Goal: Task Accomplishment & Management: Complete application form

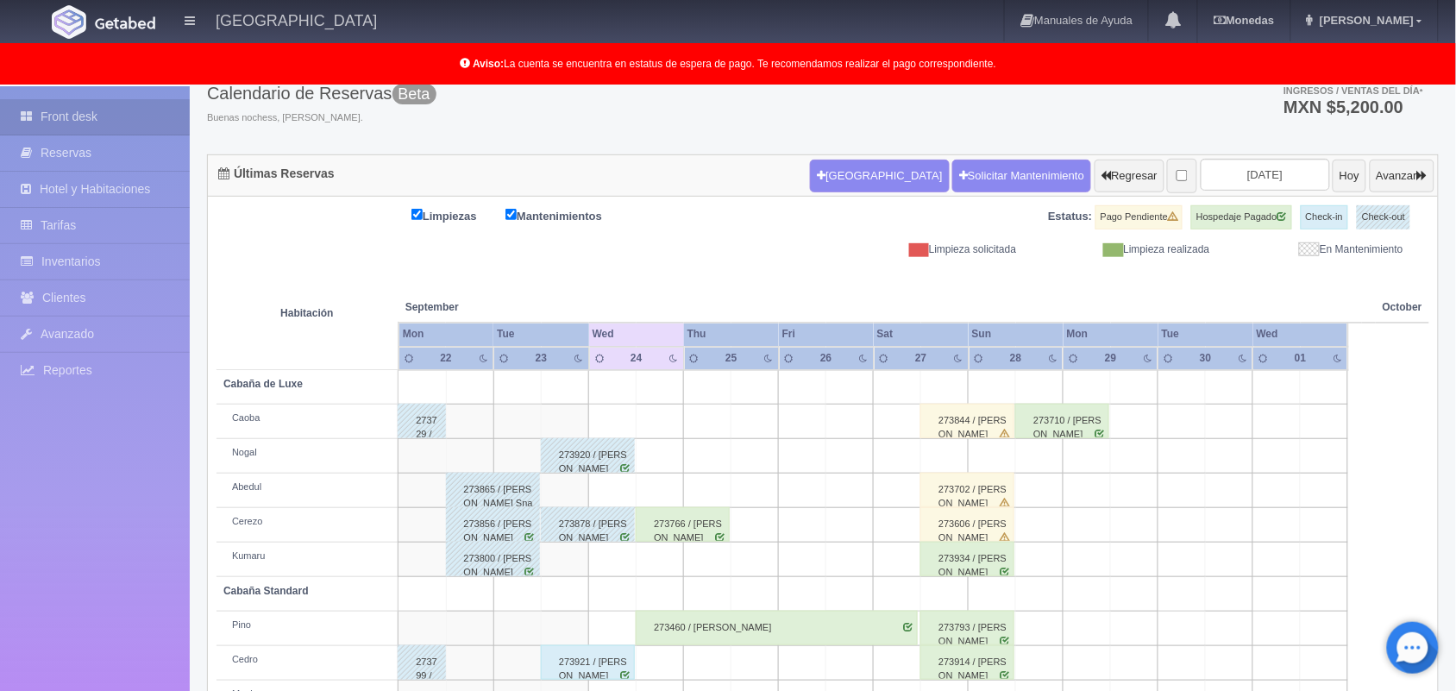
scroll to position [66, 0]
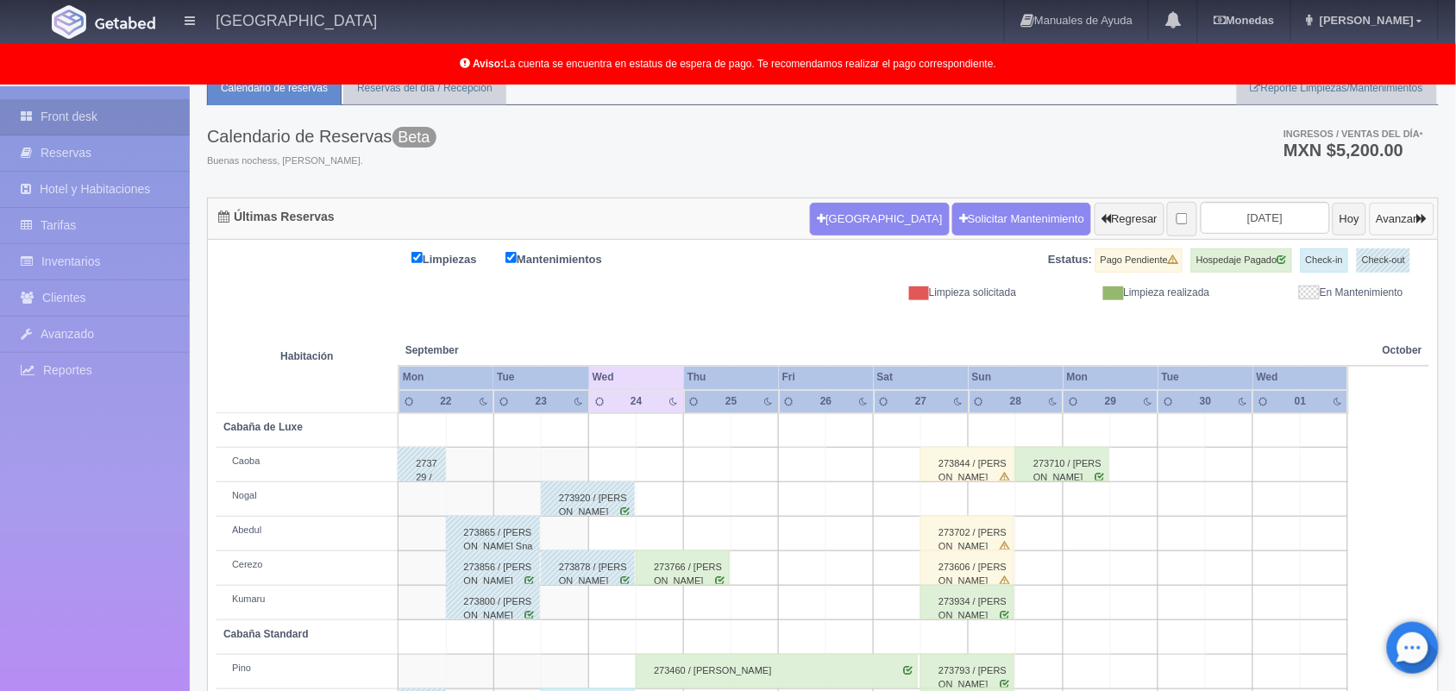
click at [1417, 220] on icon "button" at bounding box center [1422, 218] width 10 height 11
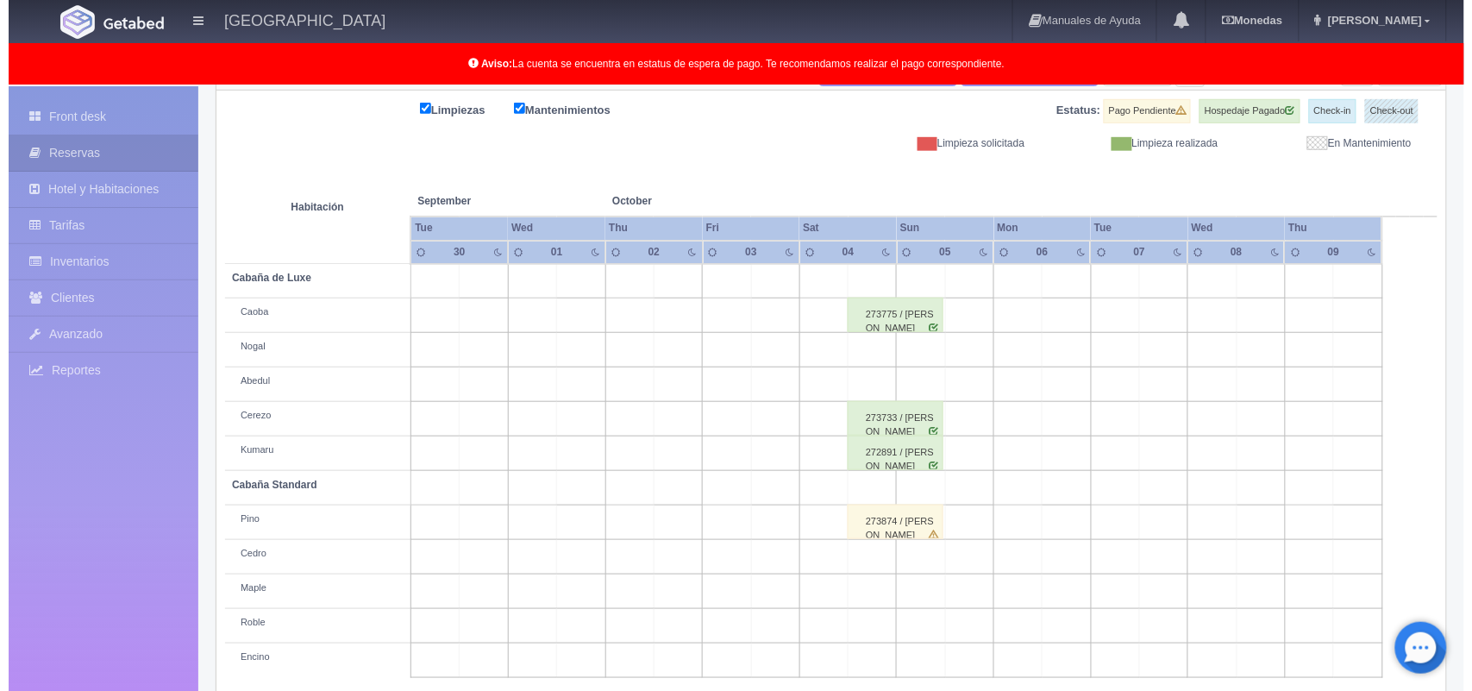
scroll to position [240, 0]
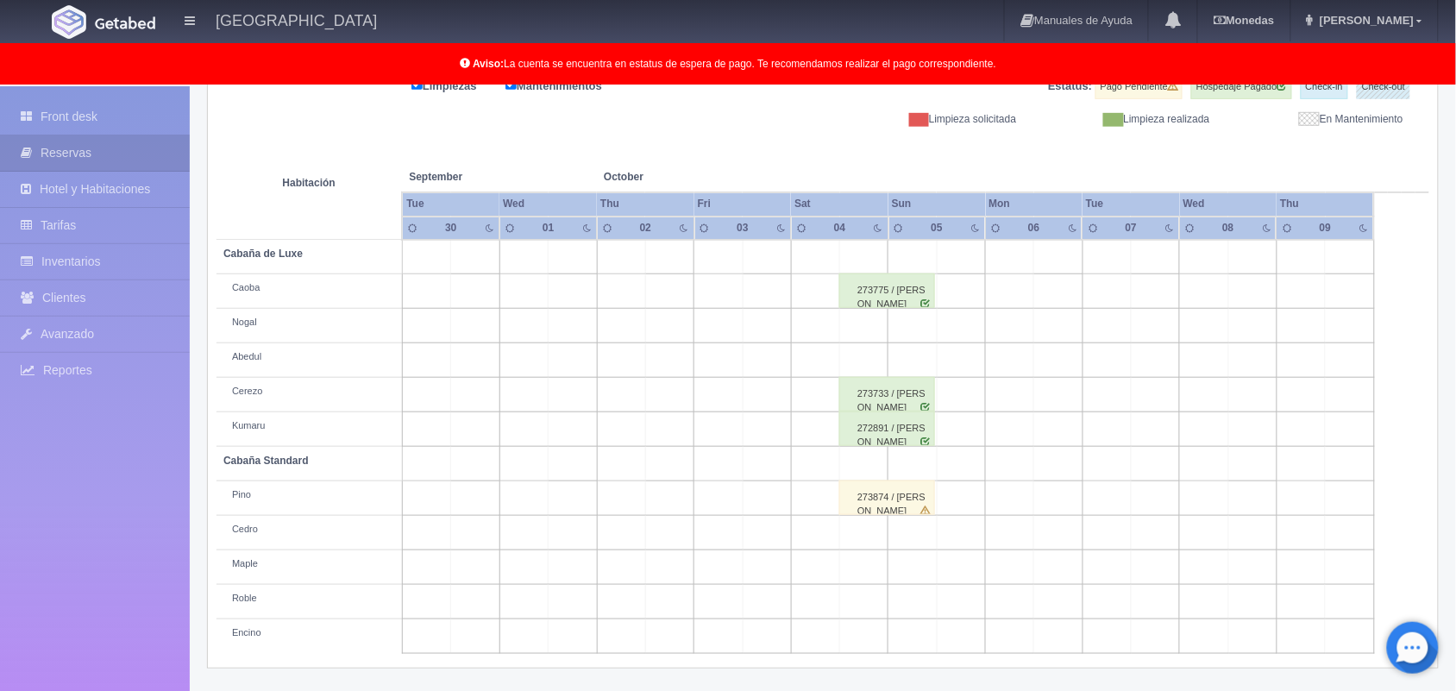
click at [737, 445] on td at bounding box center [718, 429] width 48 height 34
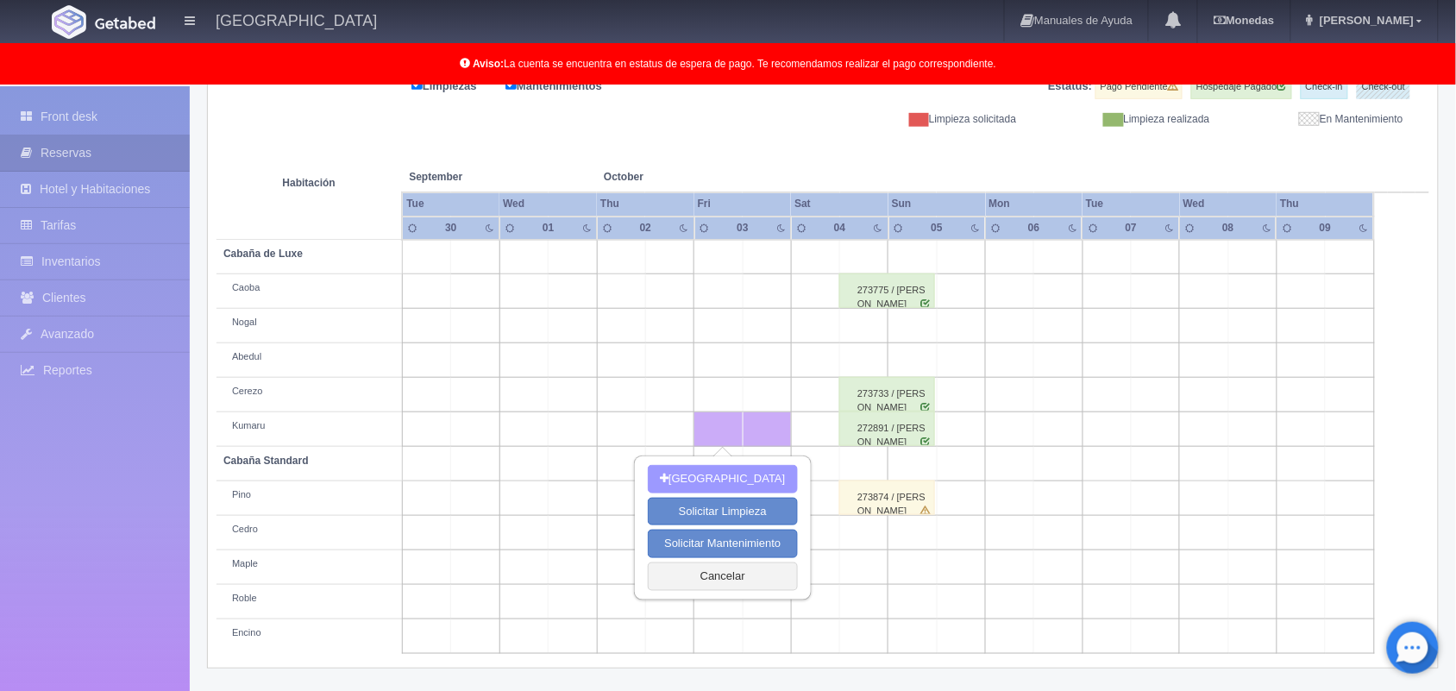
click at [721, 479] on button "Nueva Reserva" at bounding box center [722, 479] width 149 height 28
type input "[DATE]"
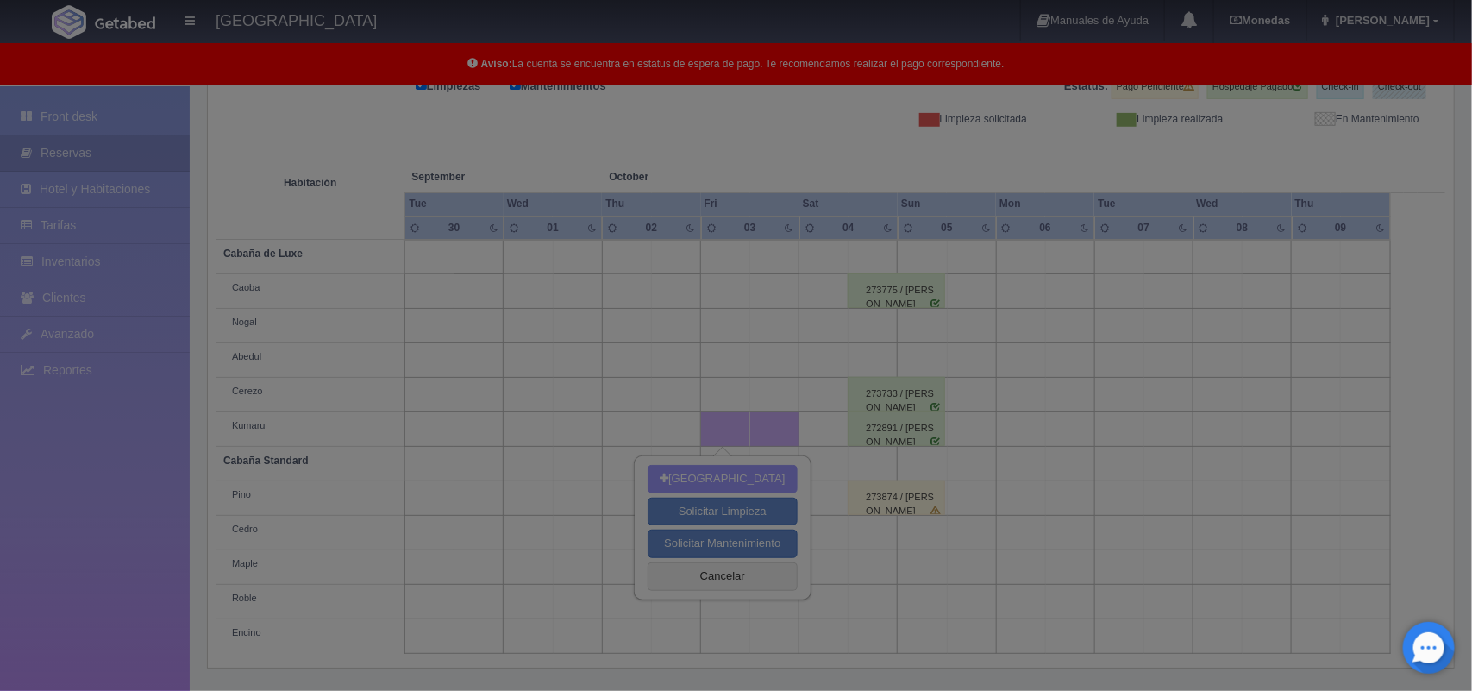
scroll to position [239, 0]
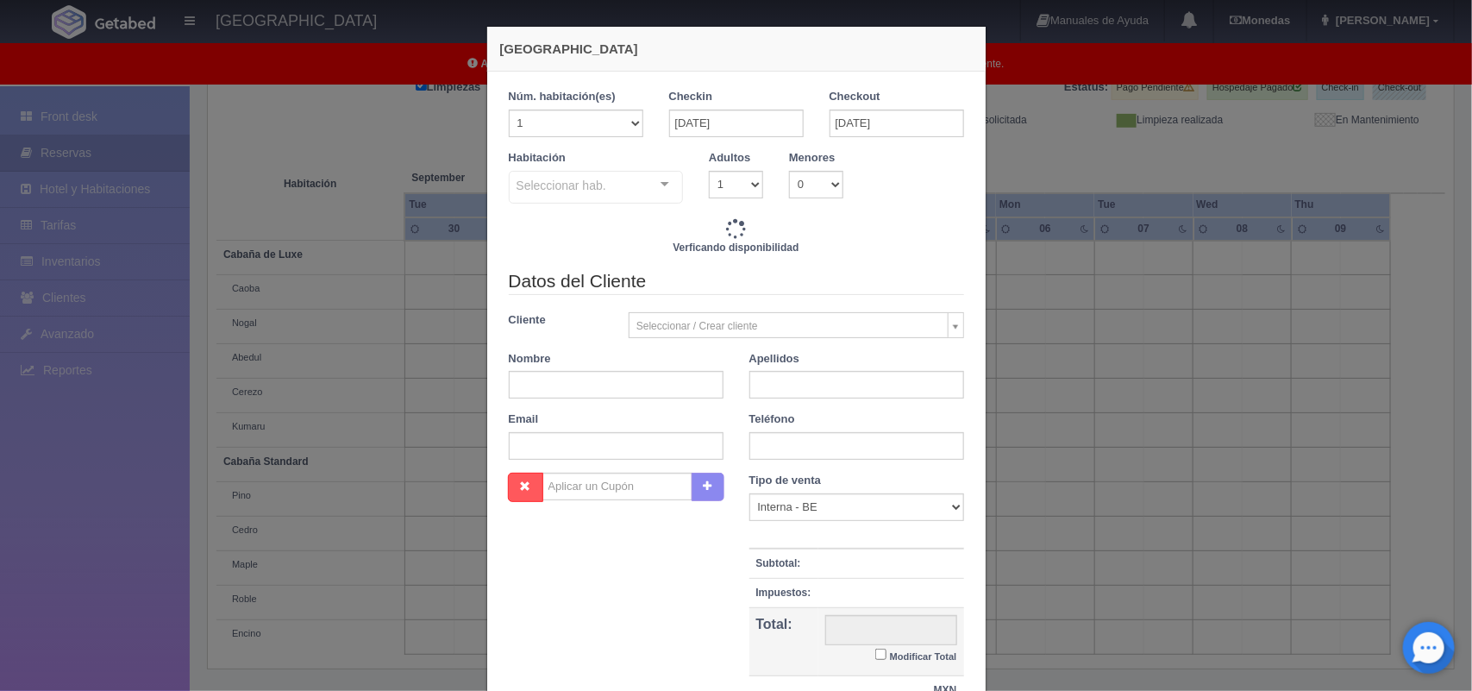
checkbox input "false"
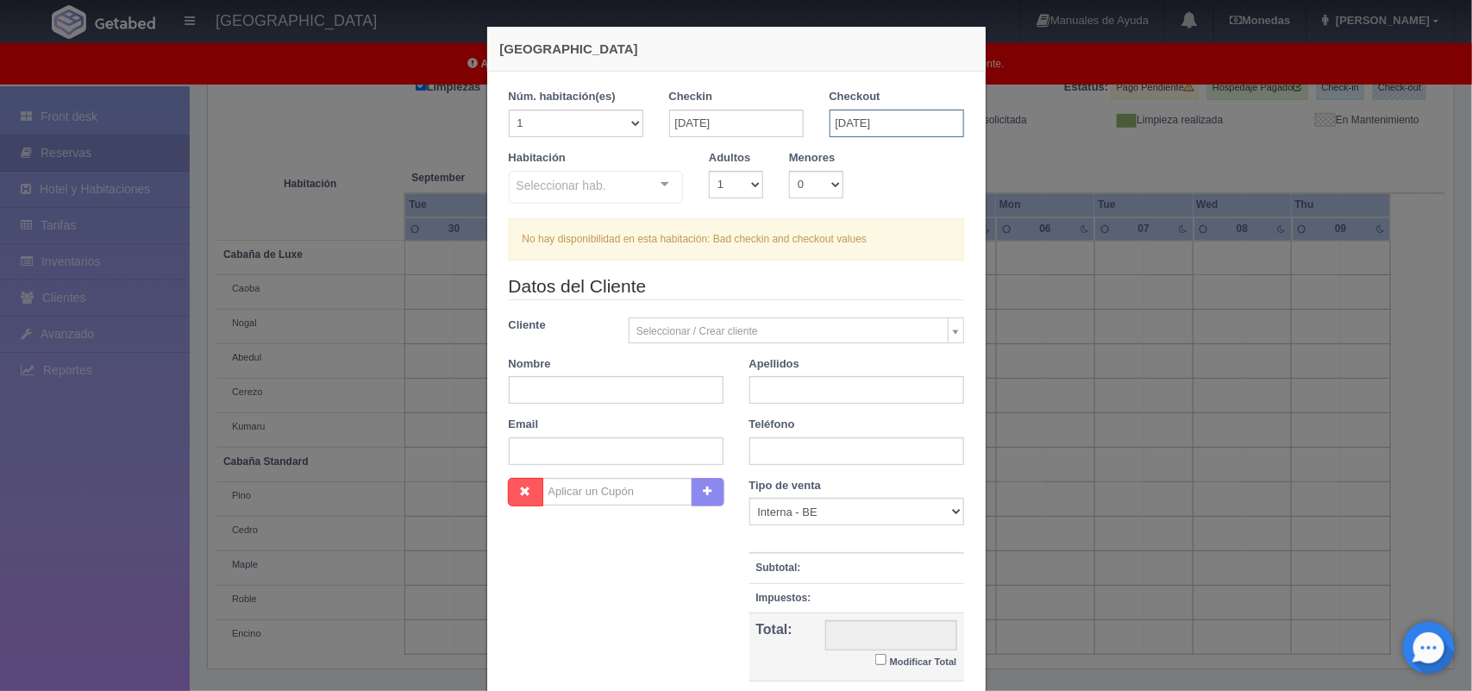
click at [841, 119] on input "[DATE]" at bounding box center [897, 124] width 135 height 28
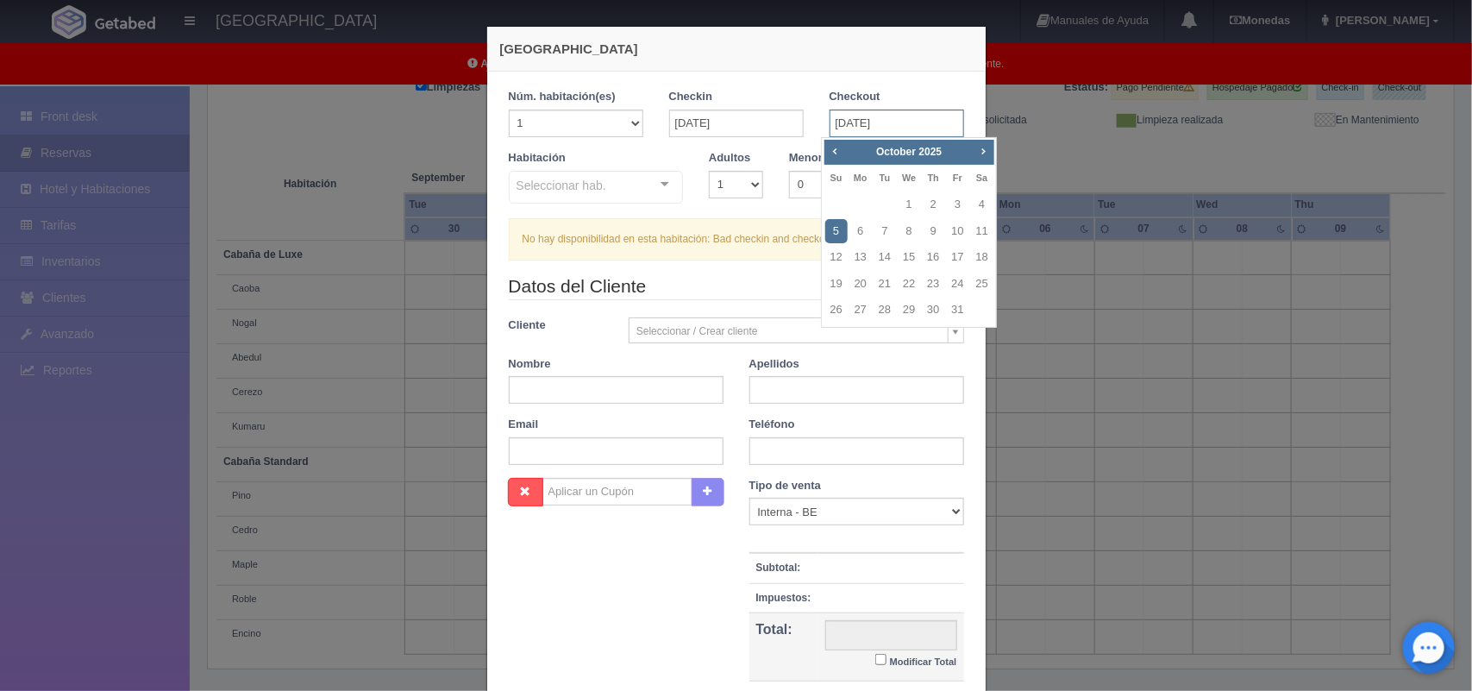
type input "[DATE]"
click at [738, 188] on select "1 2 3 4 5 6 7 8 9 10" at bounding box center [736, 185] width 54 height 28
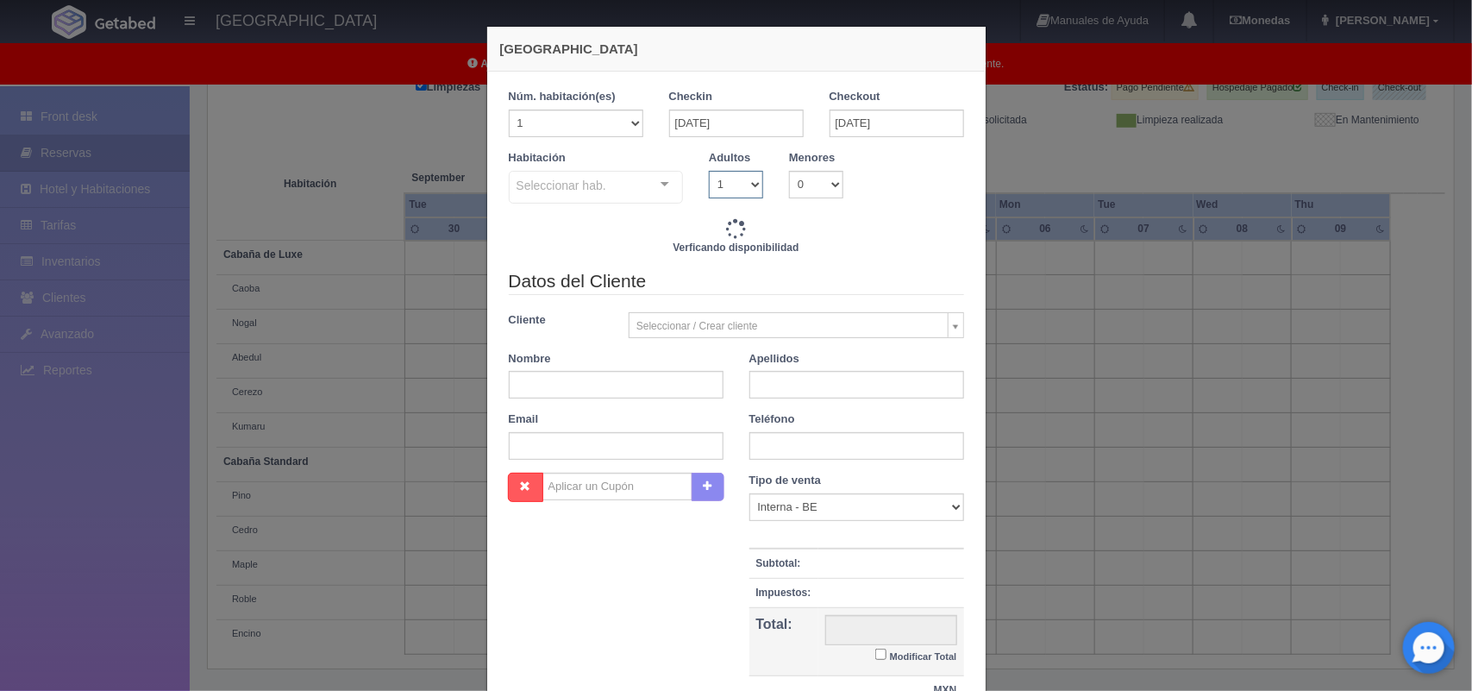
checkbox input "false"
type input "4020.00"
checkbox input "false"
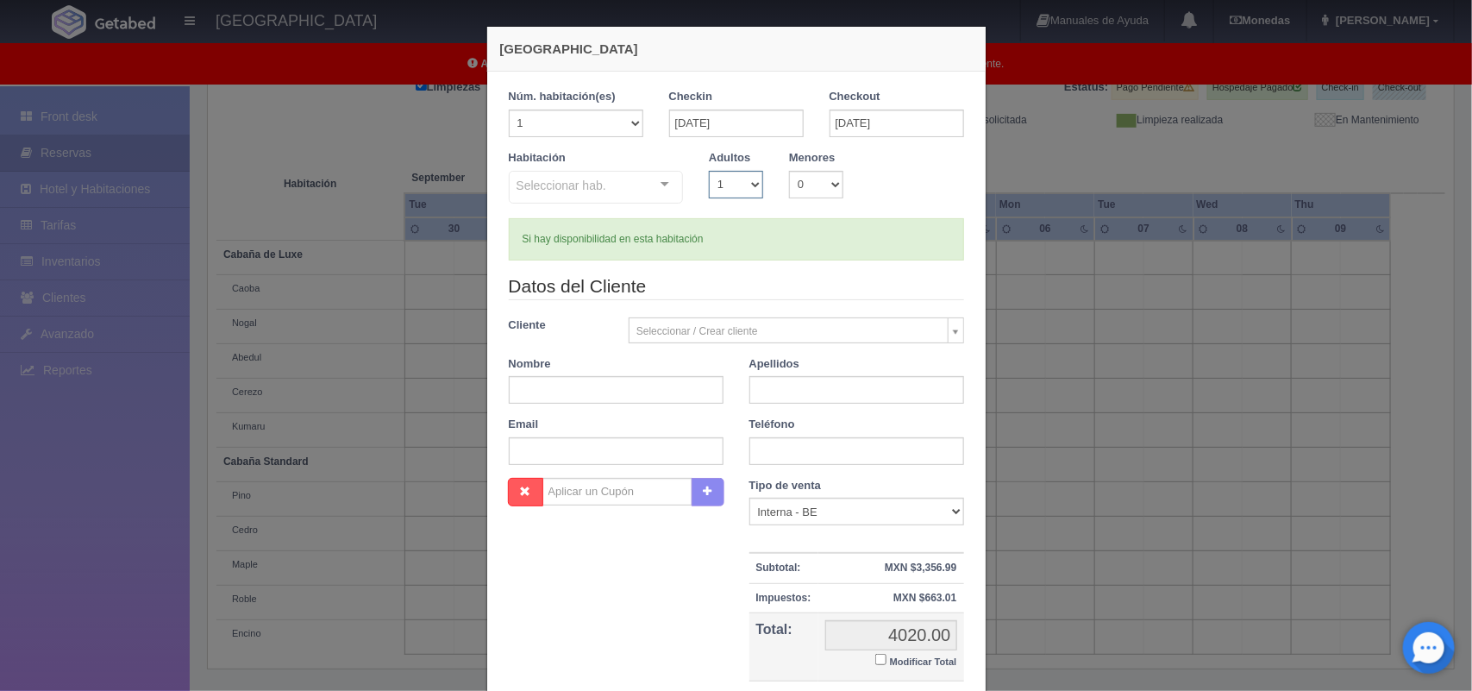
select select "2"
click at [709, 171] on select "1 2 3 4 5 6 7 8 9 10" at bounding box center [736, 185] width 54 height 28
checkbox input "false"
type input "4020.00"
checkbox input "false"
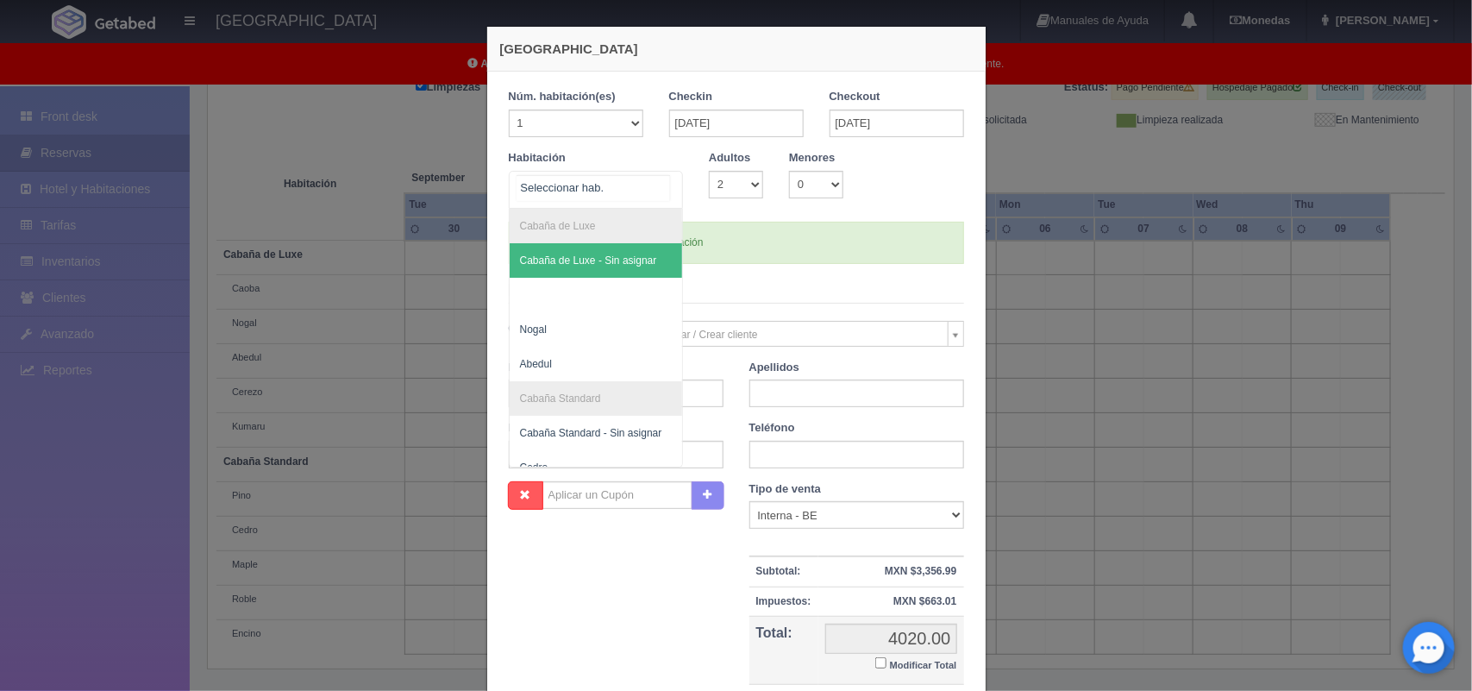
click at [655, 188] on div at bounding box center [665, 185] width 34 height 26
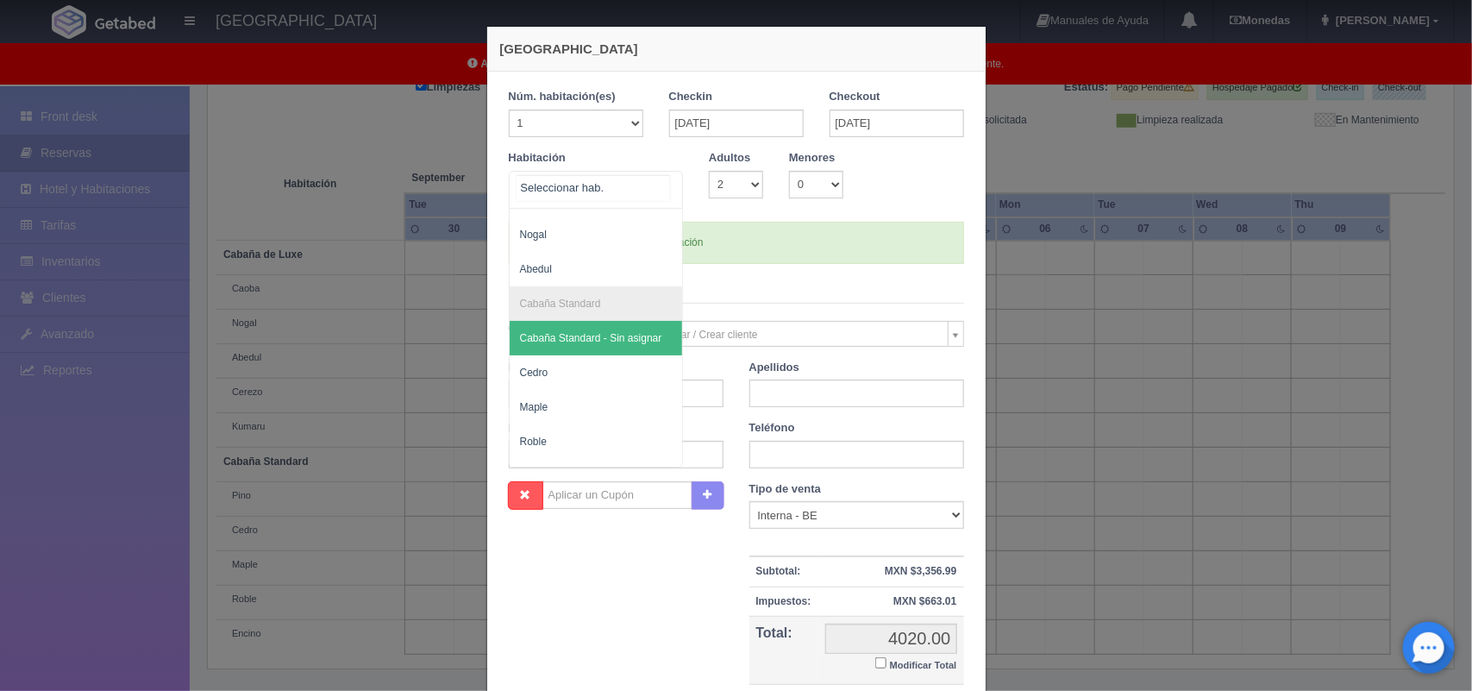
scroll to position [52, 0]
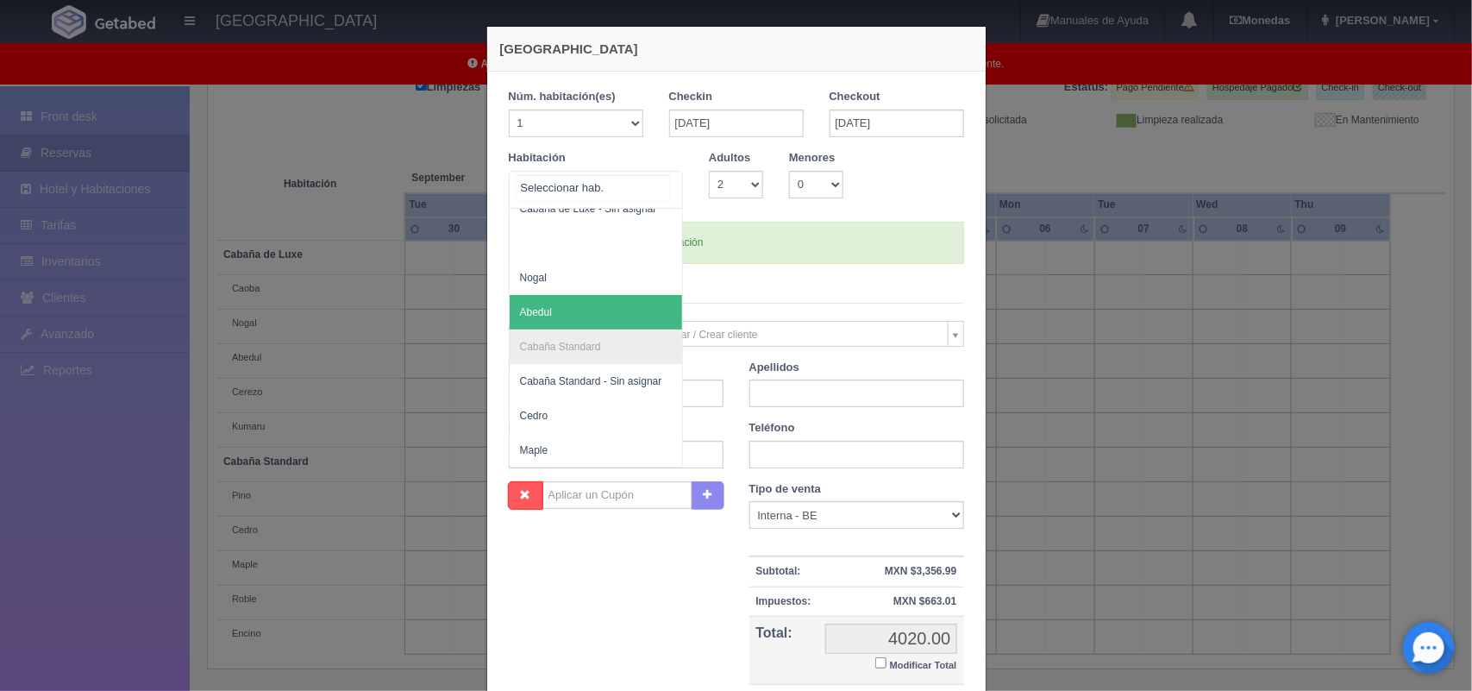
click at [540, 300] on span "Abedul" at bounding box center [596, 312] width 173 height 34
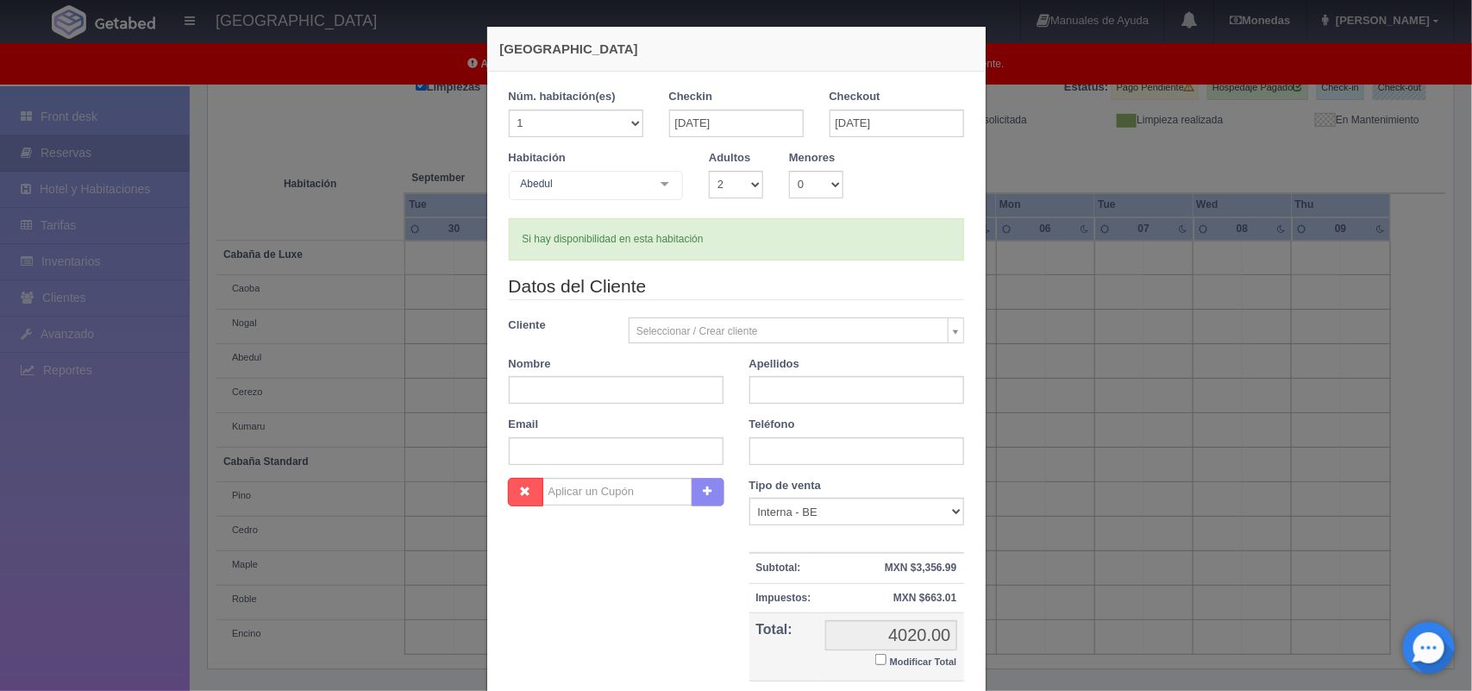
checkbox input "false"
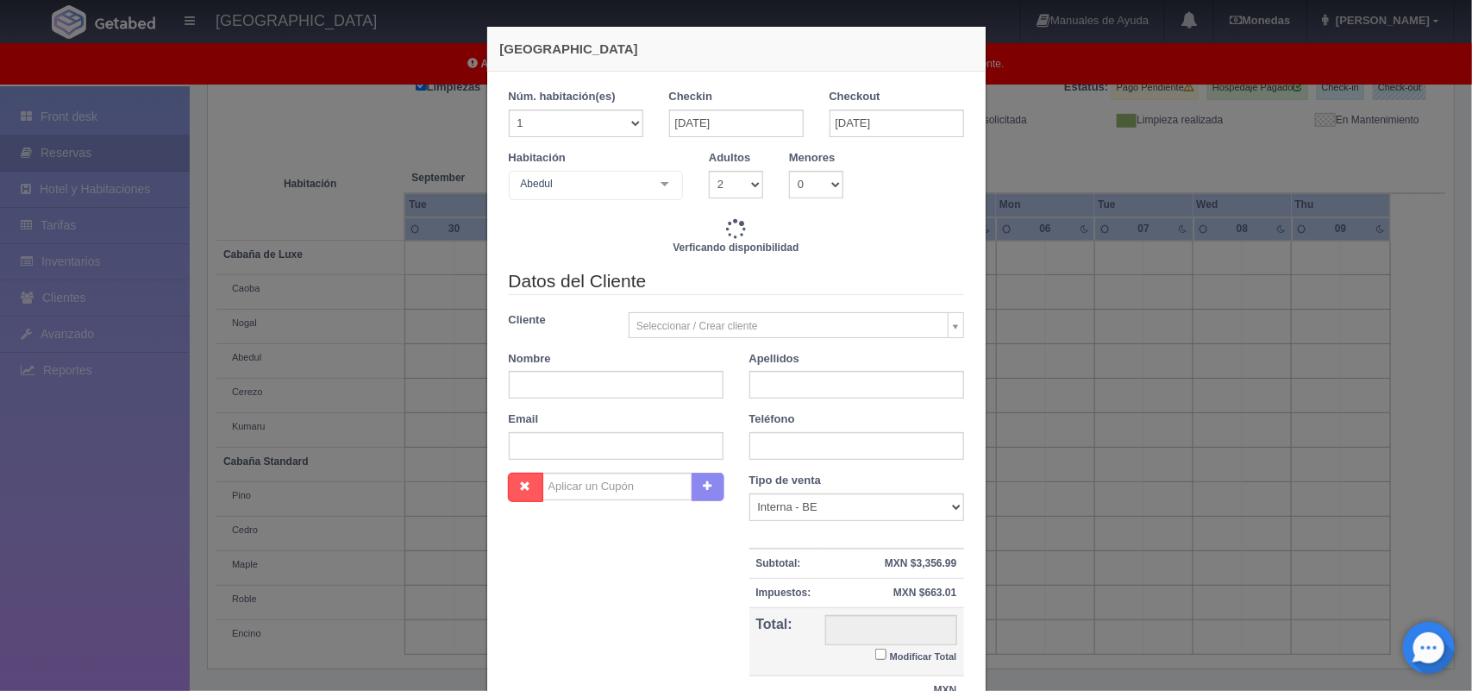
type input "4020.00"
checkbox input "false"
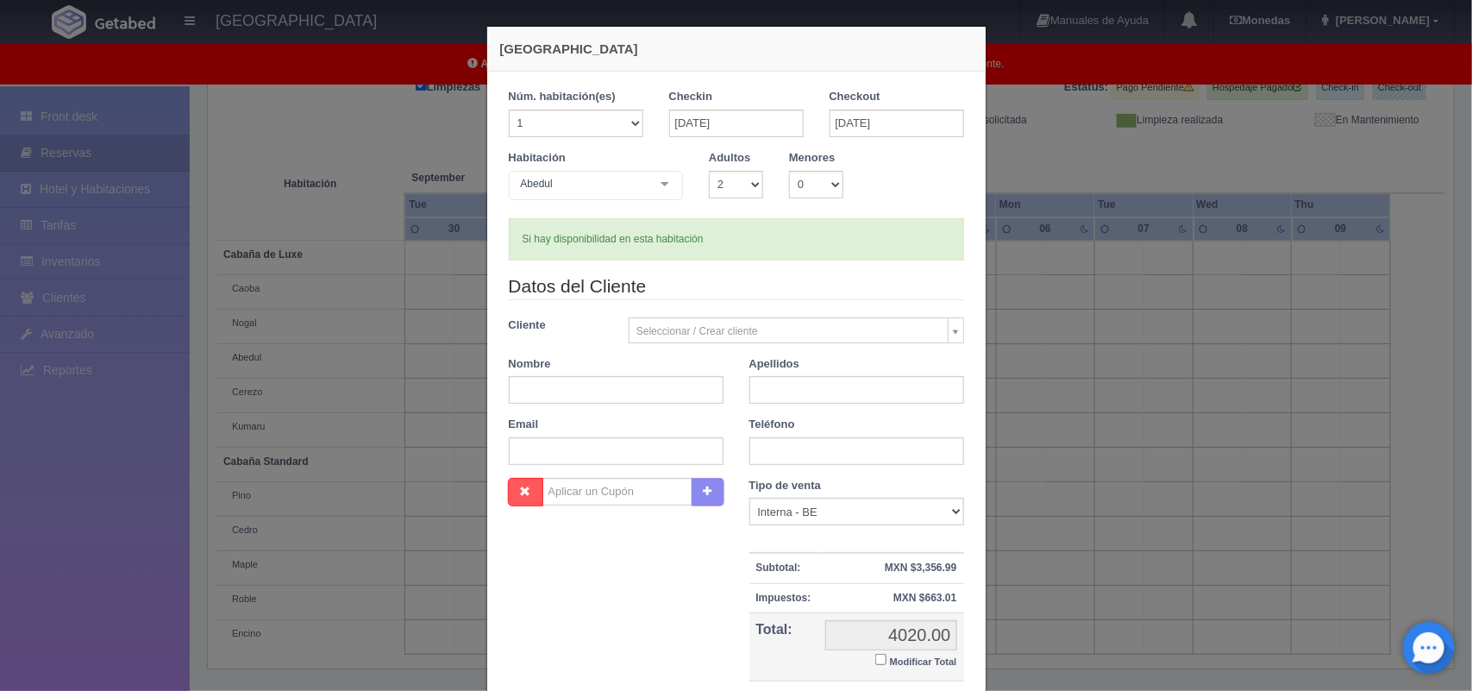
click at [710, 326] on body "Hotel Xacallan Manuales de Ayuda Actualizaciones recientes Monedas Tipo de camb…" at bounding box center [736, 269] width 1472 height 845
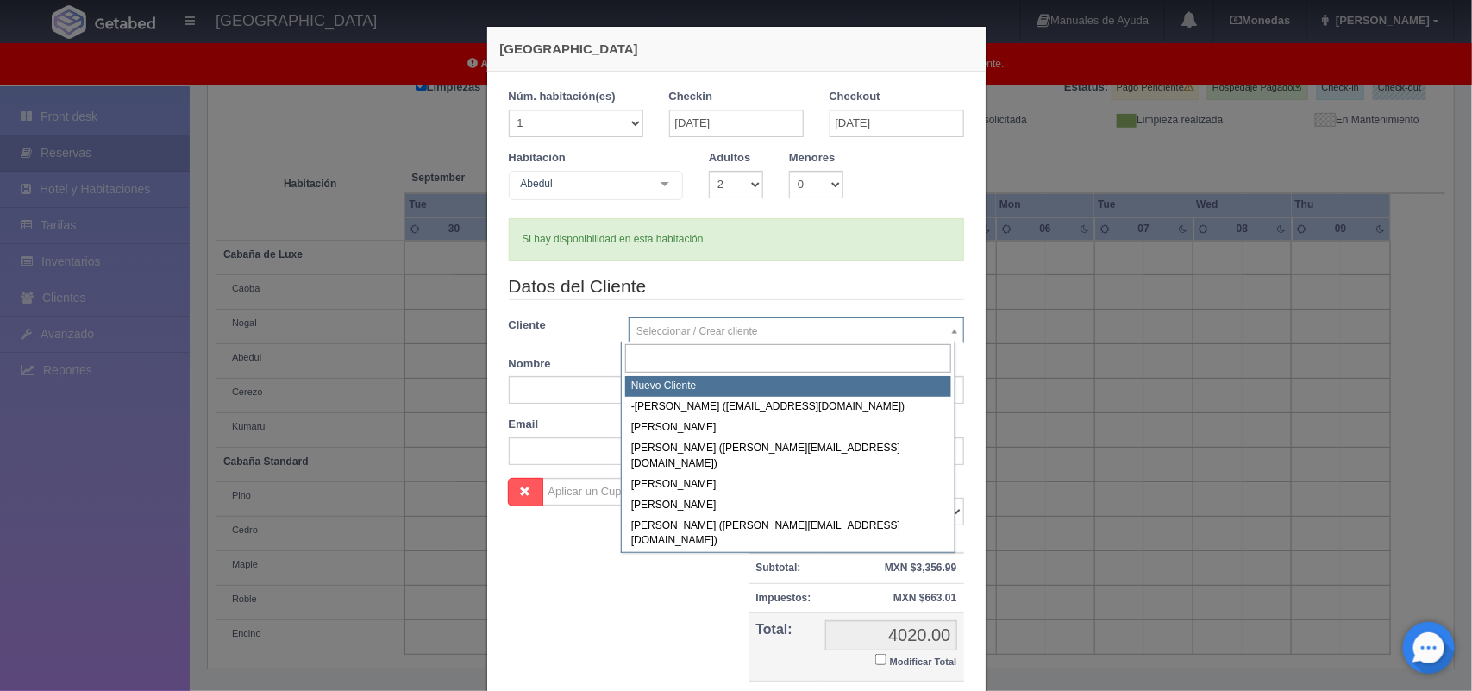
select select "-1"
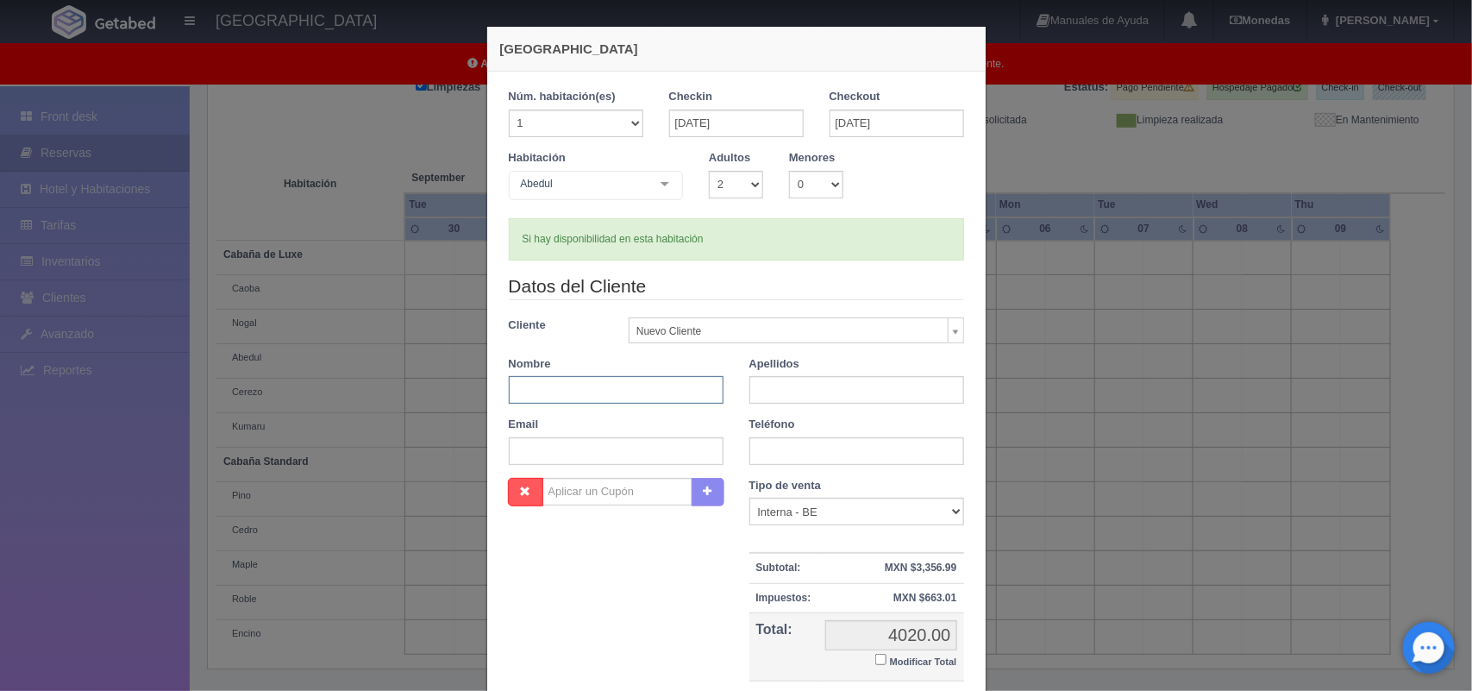
click at [652, 401] on input "text" at bounding box center [616, 390] width 215 height 28
type input "Azael Augusto"
click at [925, 385] on input "text" at bounding box center [856, 390] width 215 height 28
type input "cornelio Perez"
click at [558, 448] on input "text" at bounding box center [616, 451] width 215 height 28
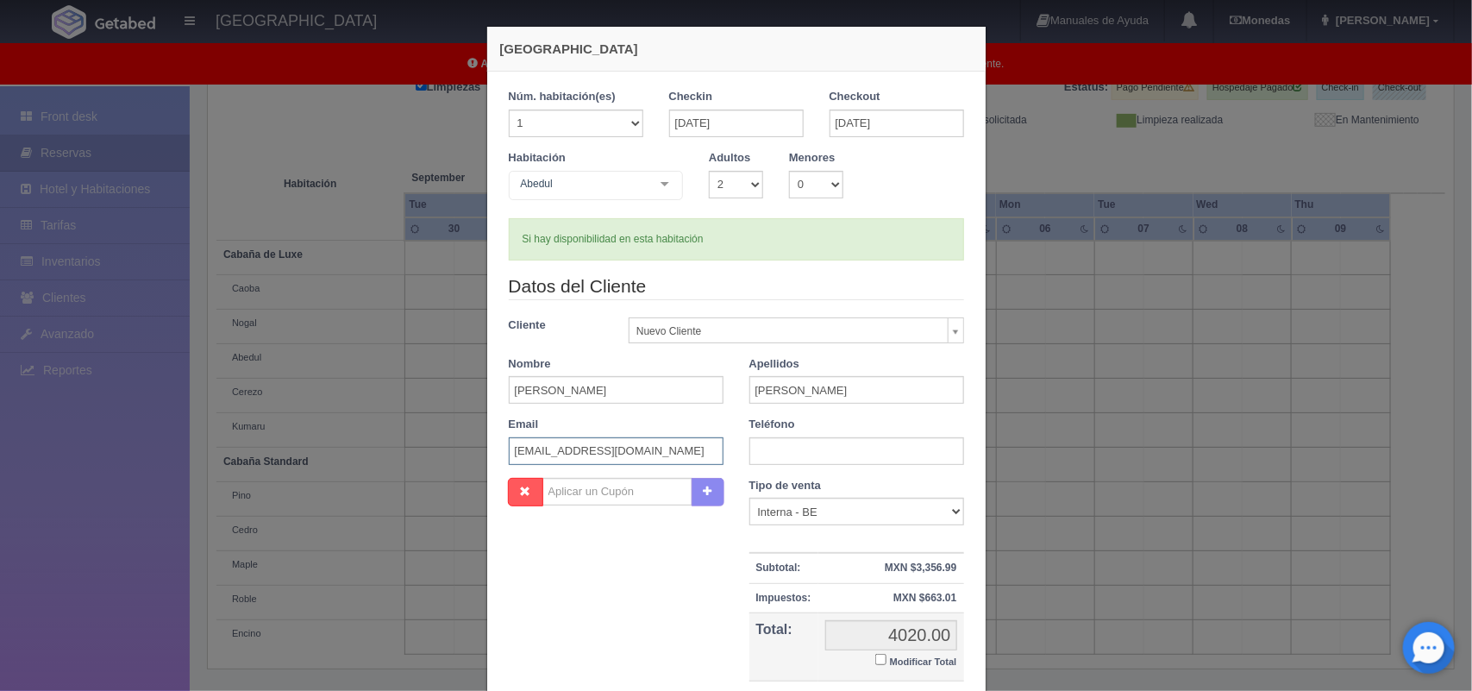
click at [536, 453] on input "sayil9@gmail.com" at bounding box center [616, 451] width 215 height 28
type input "azaelcornelio25@gmail.com"
click at [919, 446] on input "text" at bounding box center [856, 451] width 215 height 28
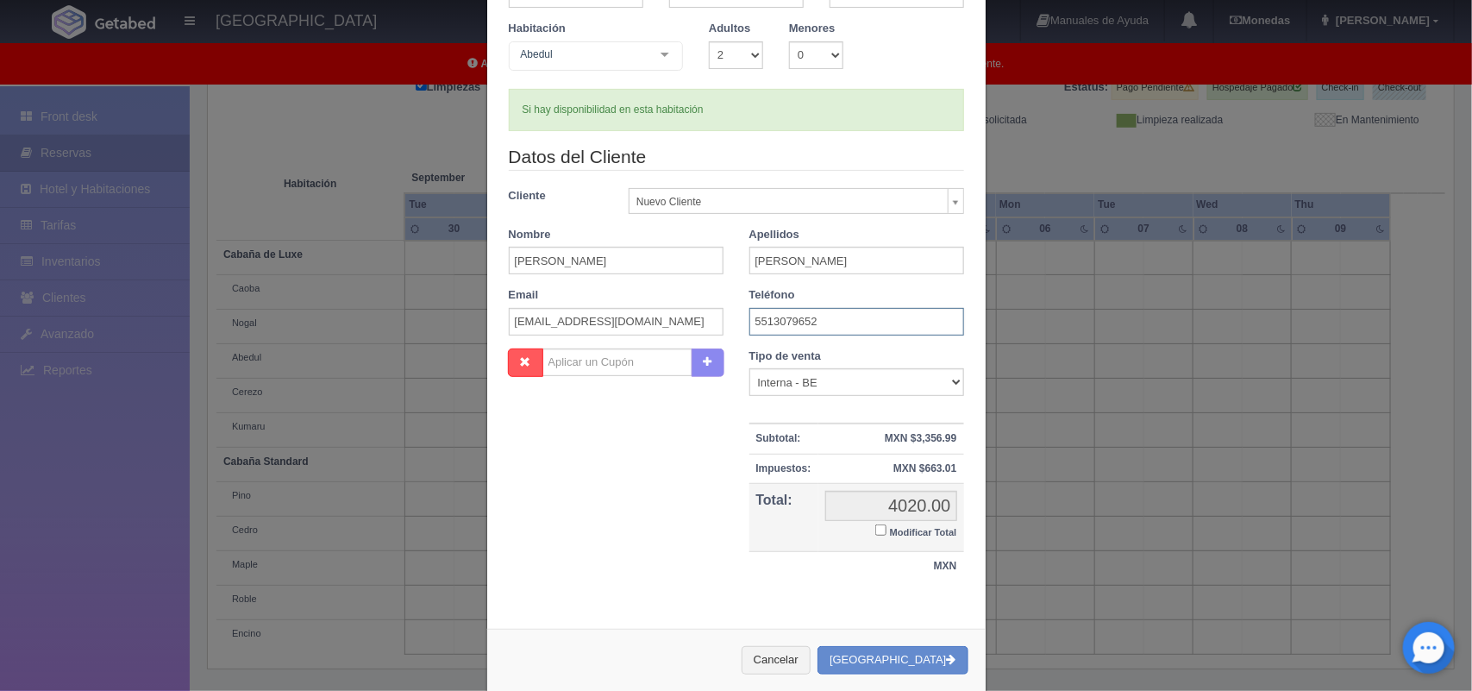
scroll to position [158, 0]
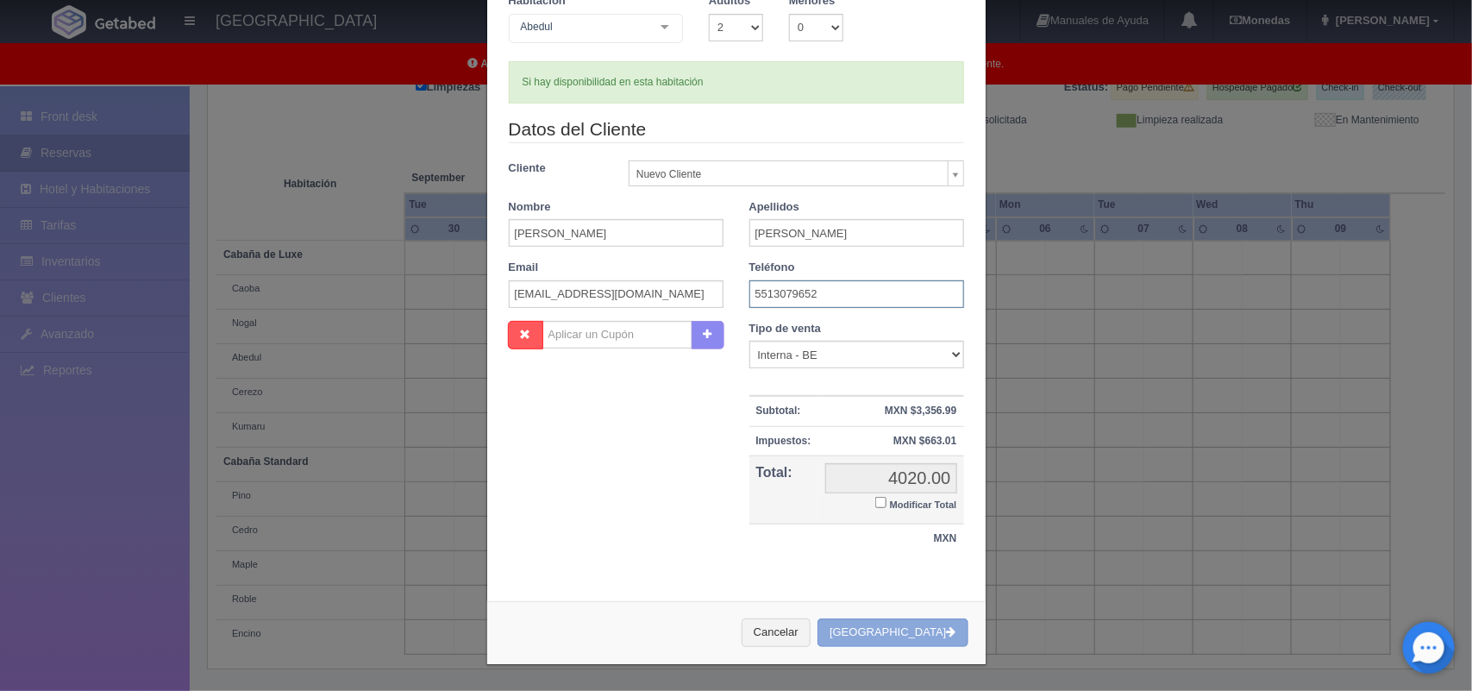
type input "5513079652"
click at [928, 628] on button "[GEOGRAPHIC_DATA]" at bounding box center [893, 632] width 150 height 28
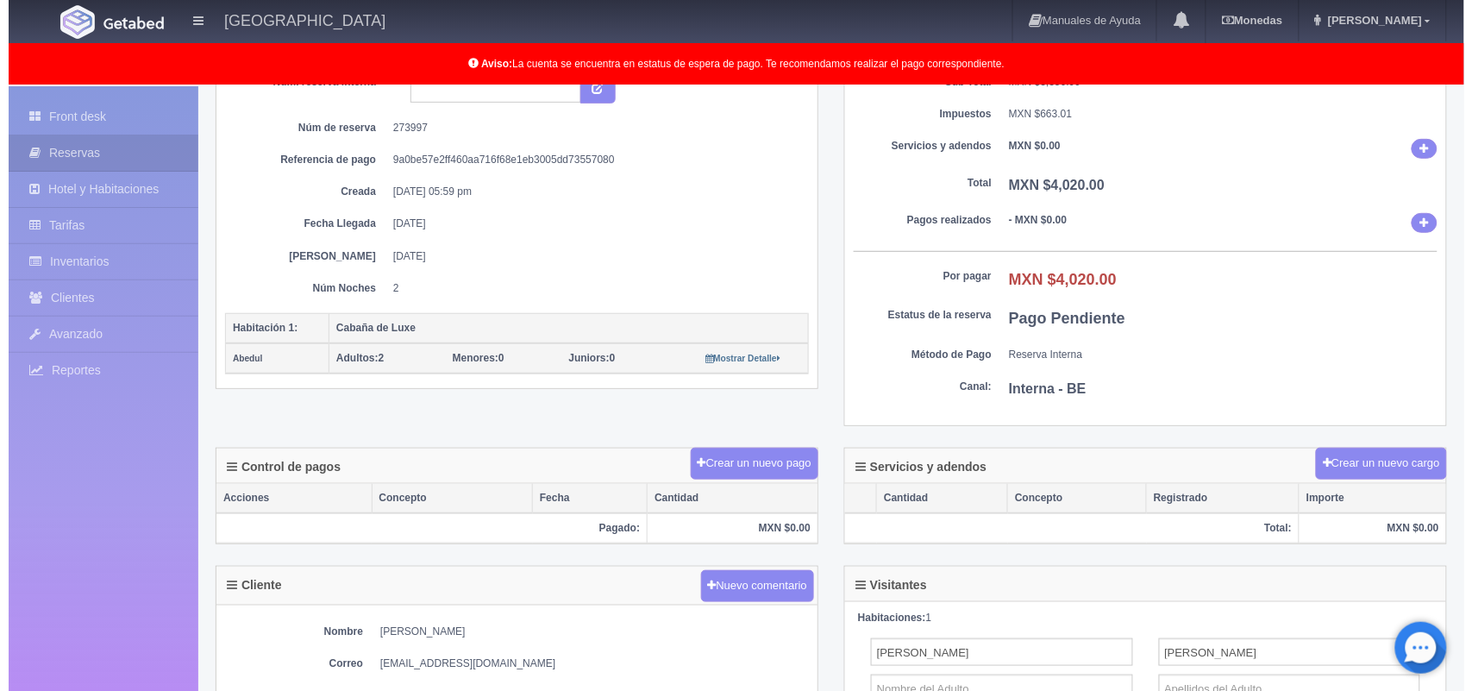
scroll to position [216, 0]
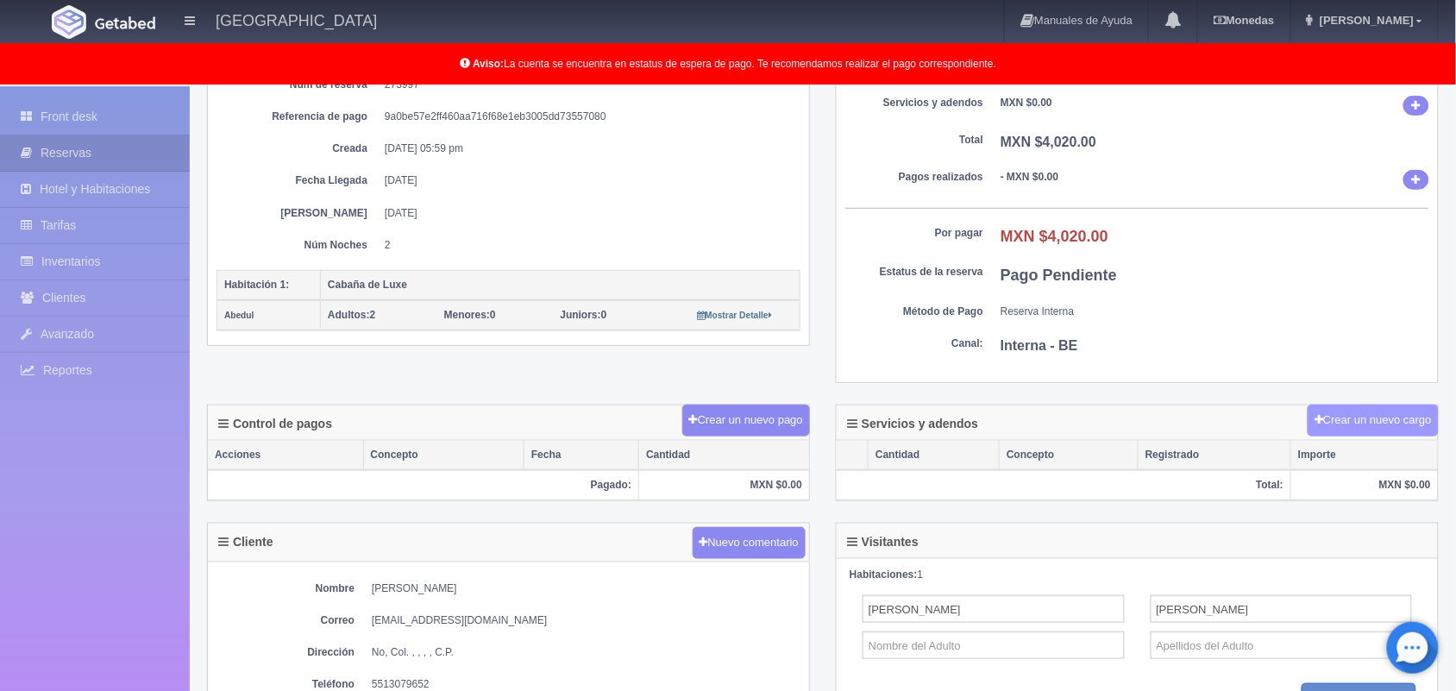
click at [1364, 412] on button "Crear un nuevo cargo" at bounding box center [1373, 421] width 131 height 32
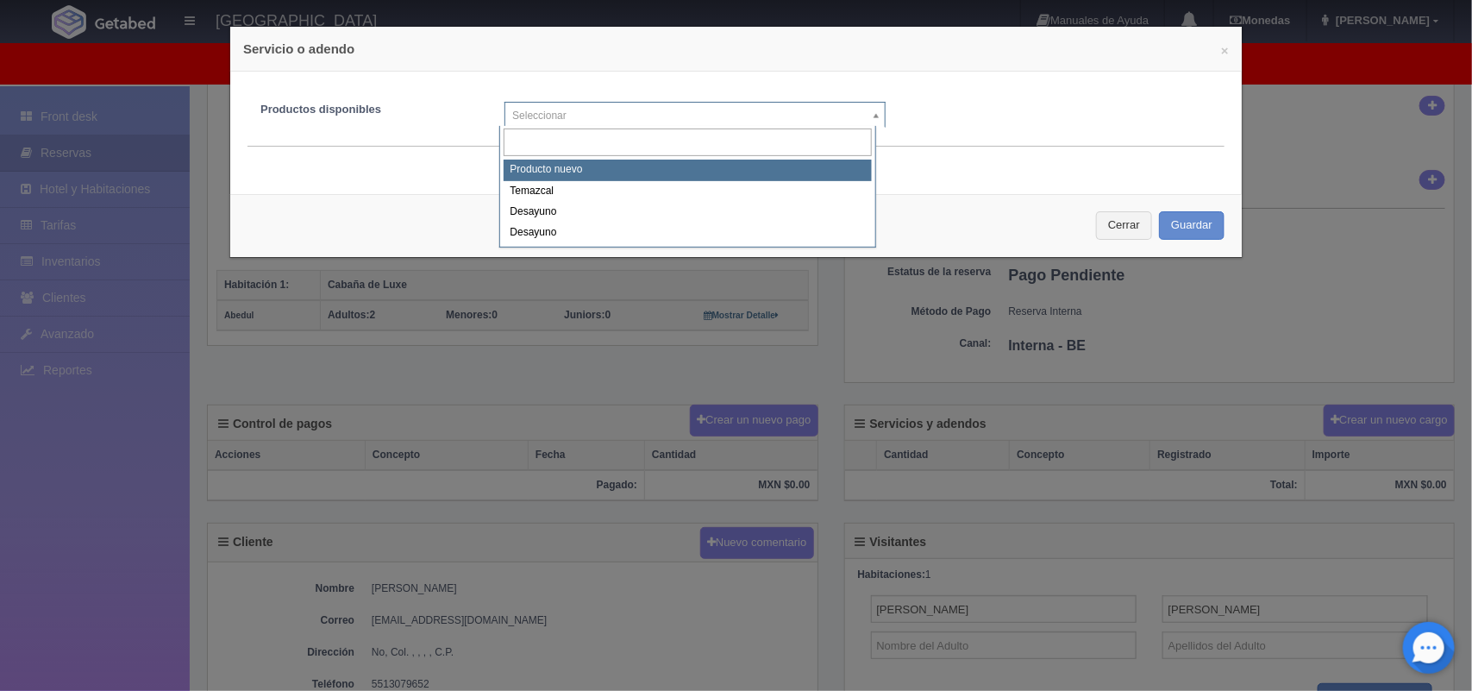
click at [864, 110] on body "[GEOGRAPHIC_DATA] Manuales de Ayuda Actualizaciones recientes [GEOGRAPHIC_DATA]…" at bounding box center [736, 417] width 1472 height 1093
select select "0"
type input "1"
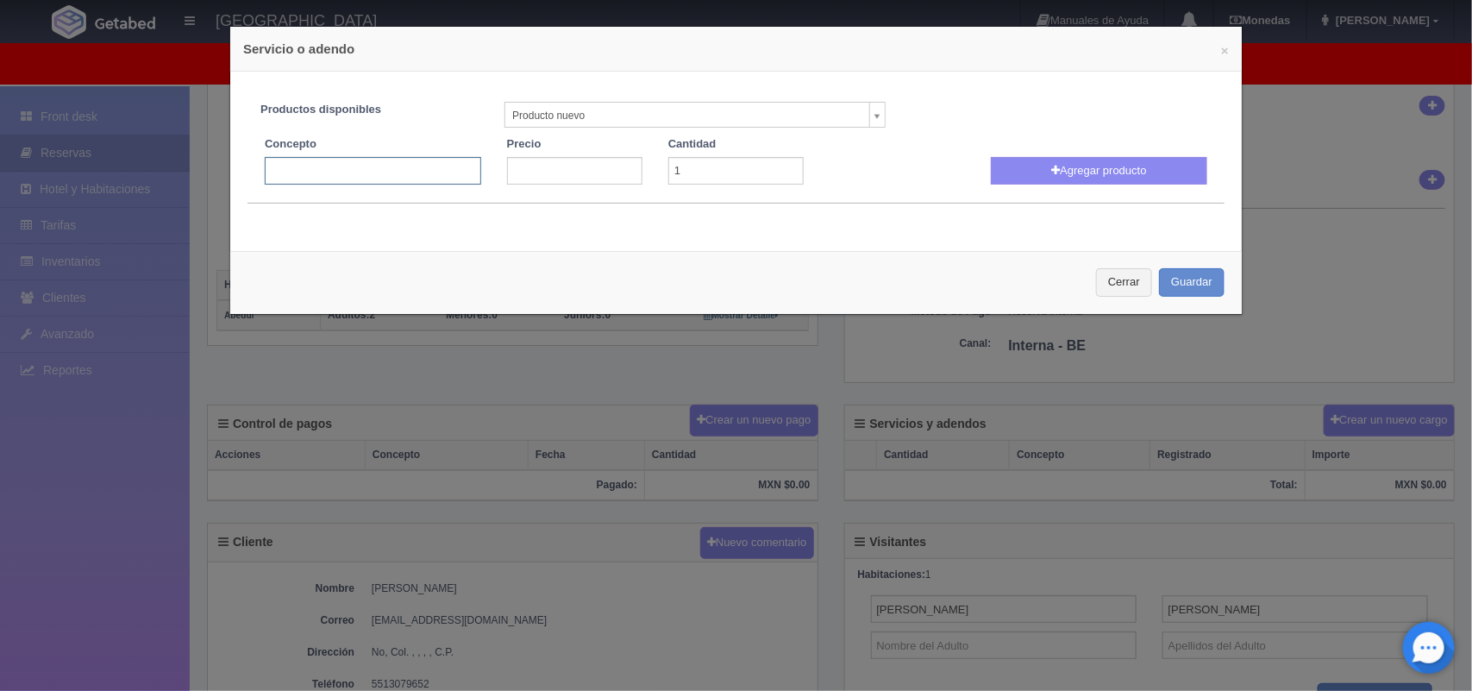
click at [307, 172] on input "text" at bounding box center [373, 171] width 216 height 28
type input "Decoracion de cabaña"
click at [580, 168] on input "number" at bounding box center [574, 171] width 135 height 28
click at [511, 172] on input "1580" at bounding box center [574, 171] width 135 height 28
click at [557, 165] on input "1580" at bounding box center [574, 171] width 135 height 28
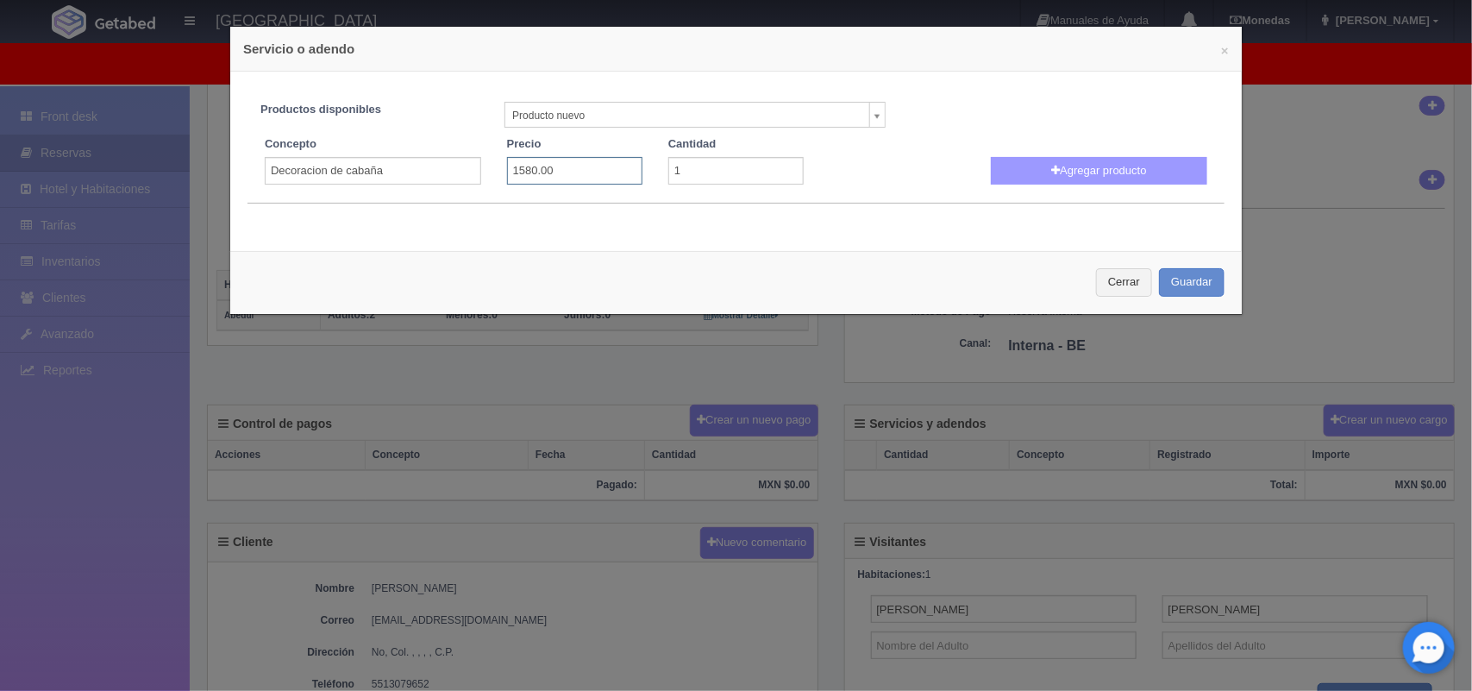
type input "1580.00"
click at [991, 181] on button "Agregar producto" at bounding box center [1099, 171] width 216 height 28
select select
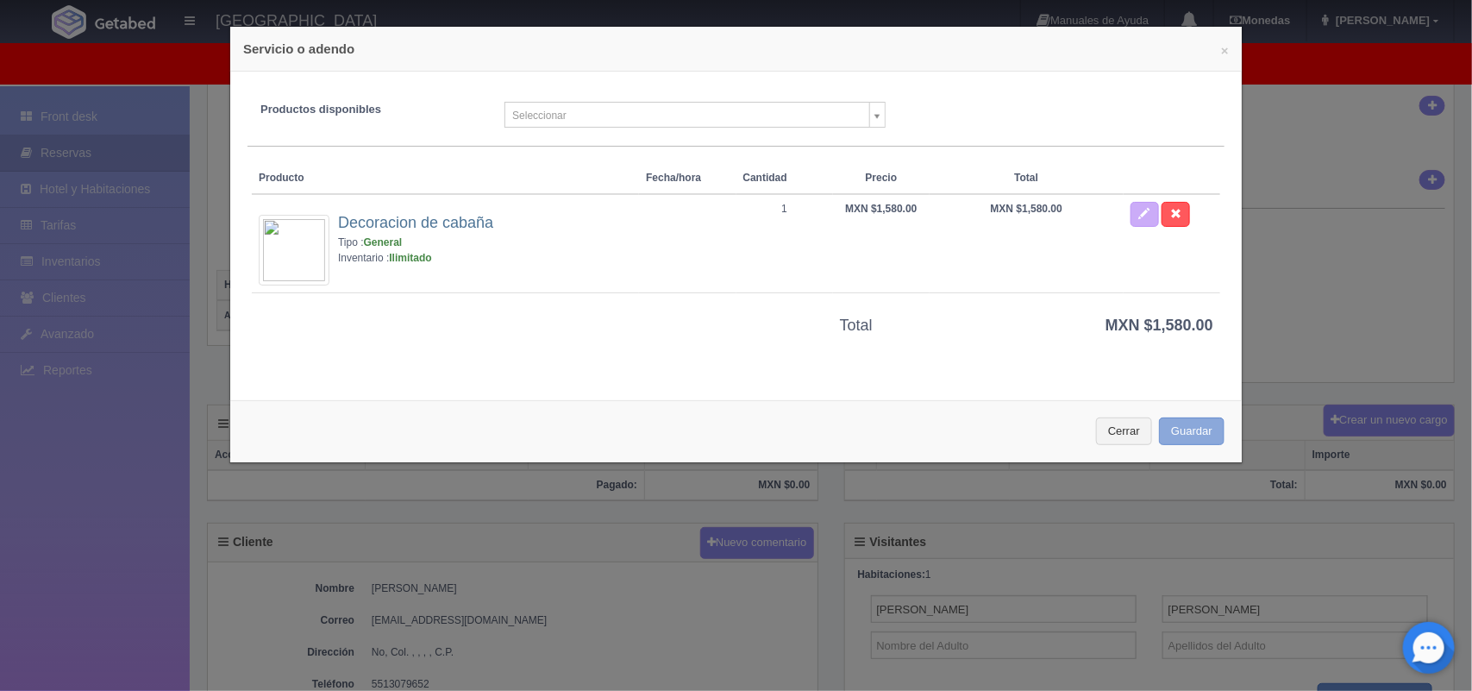
click at [1182, 431] on button "Guardar" at bounding box center [1192, 431] width 66 height 28
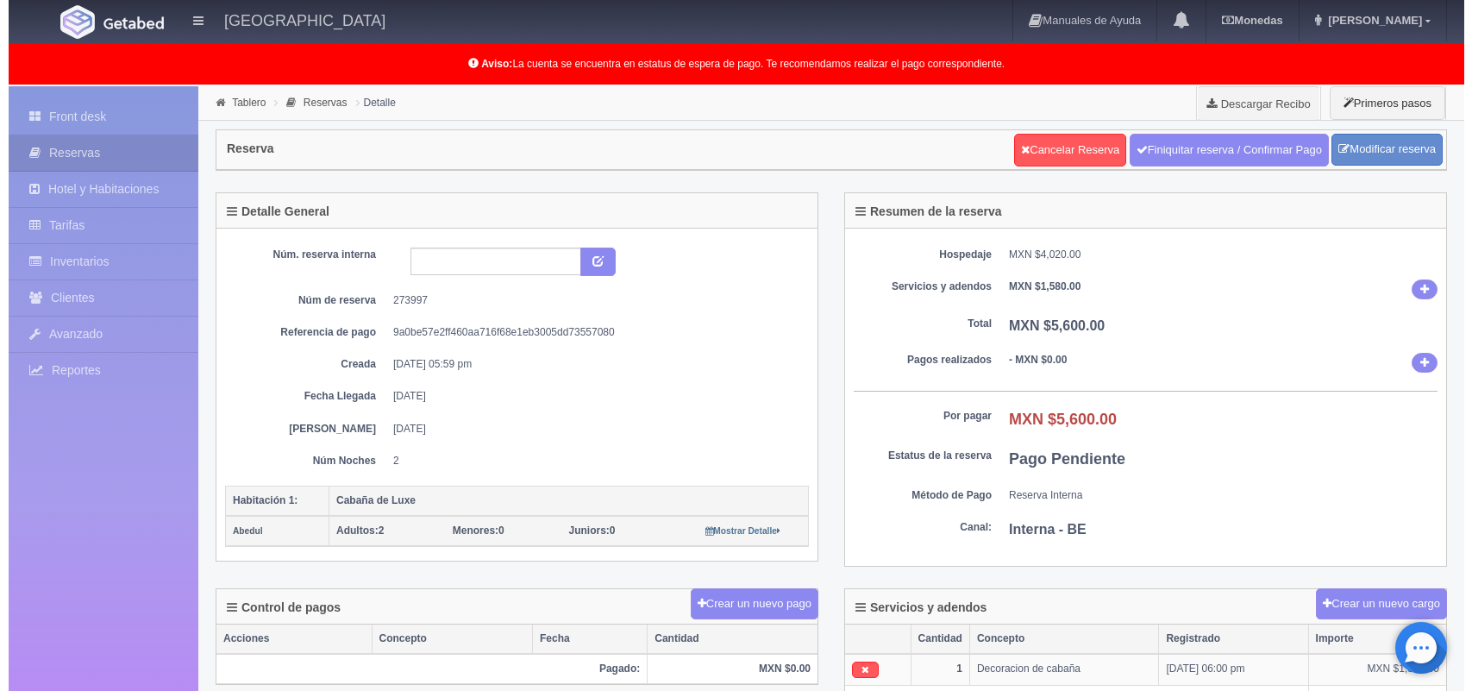
scroll to position [216, 0]
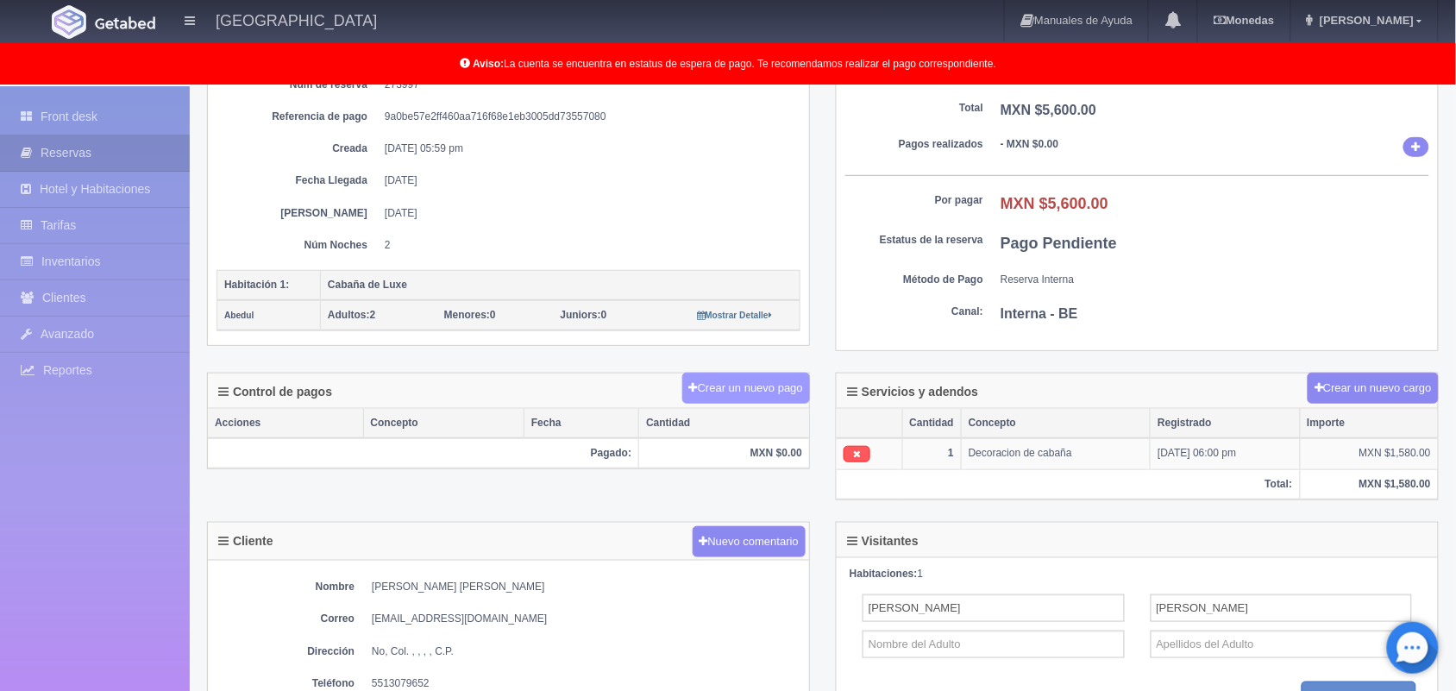
click at [738, 398] on button "Crear un nuevo pago" at bounding box center [746, 389] width 128 height 32
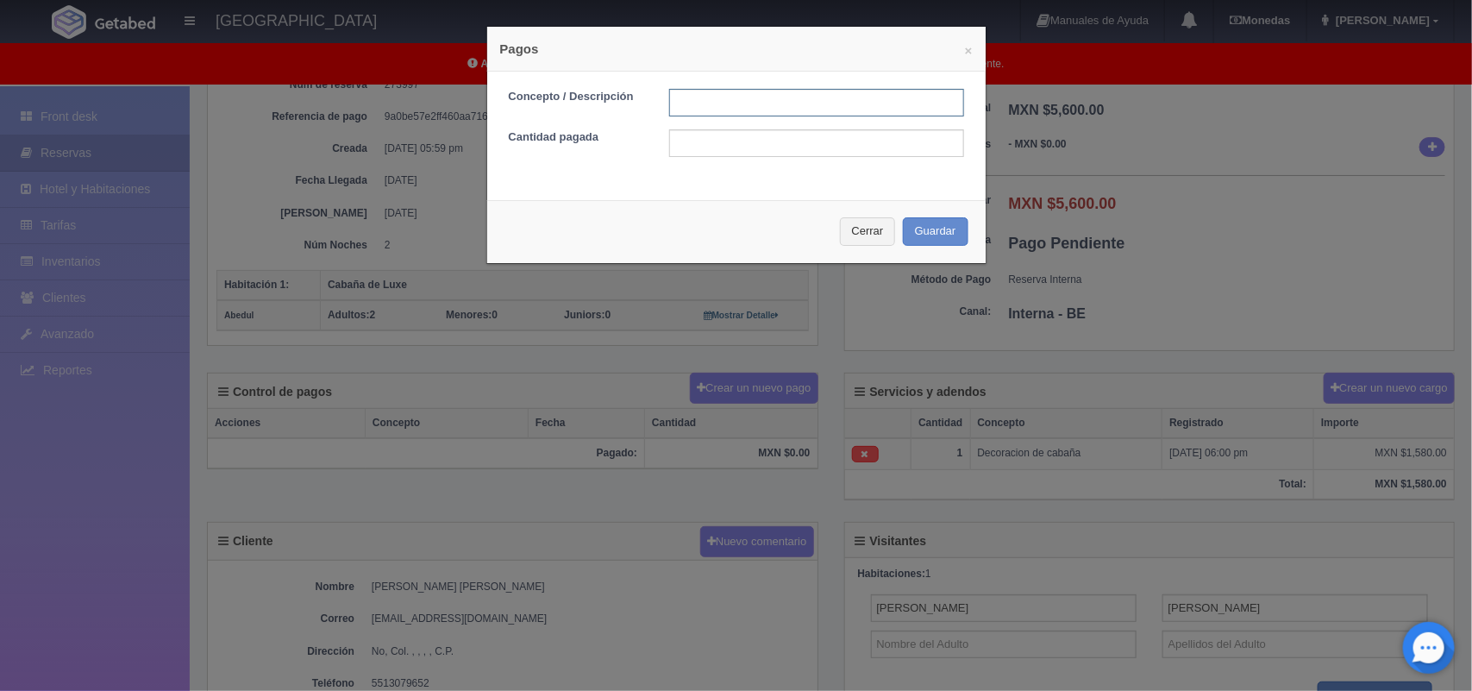
click at [750, 99] on input "text" at bounding box center [816, 103] width 295 height 28
type input "Pago transferencia"
click at [766, 140] on input "text" at bounding box center [816, 143] width 295 height 28
type input "5,600"
click at [927, 218] on button "Guardar" at bounding box center [936, 231] width 66 height 28
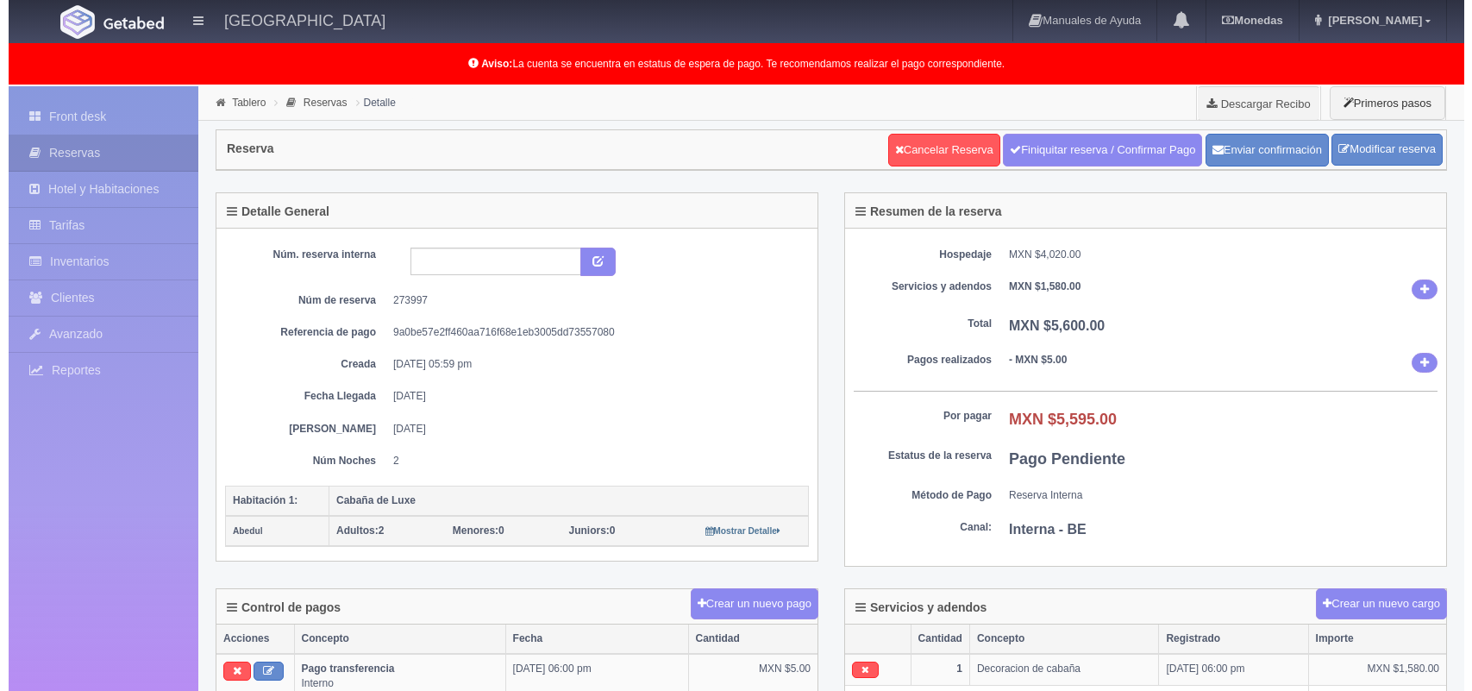
scroll to position [216, 0]
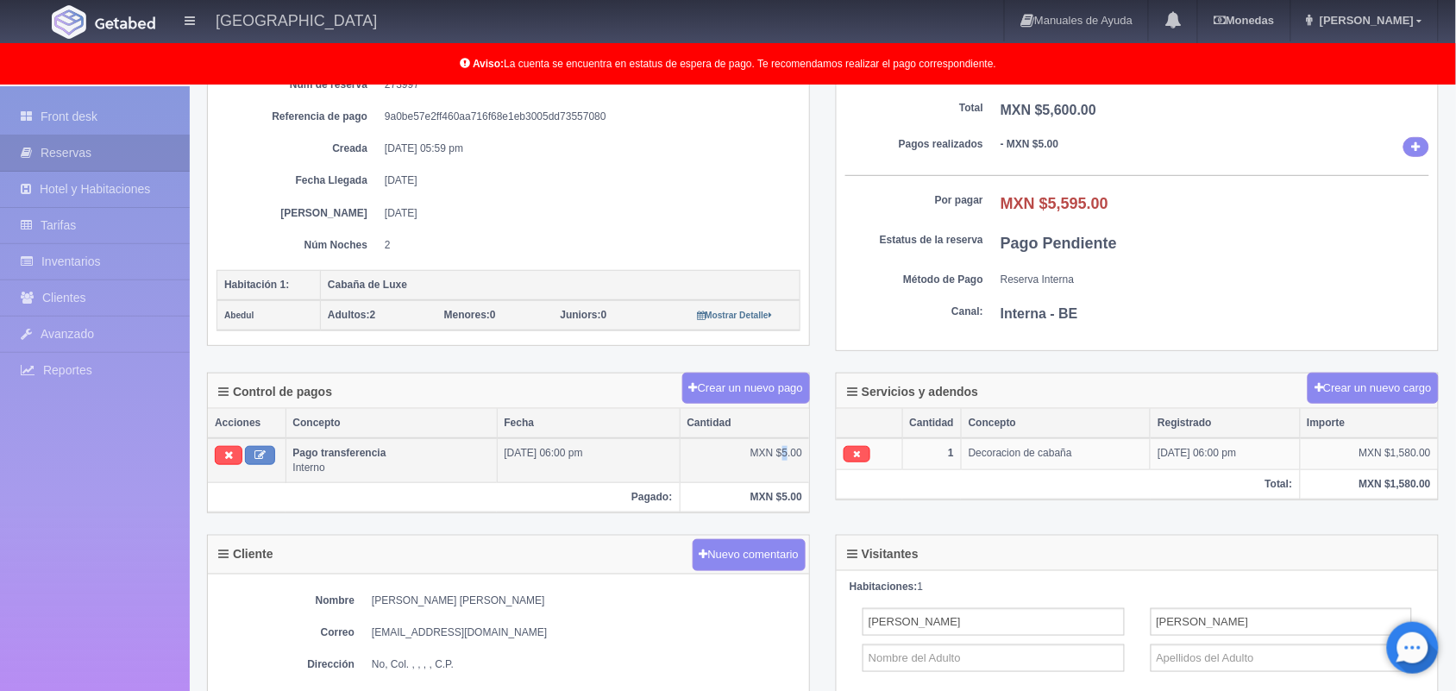
drag, startPoint x: 787, startPoint y: 485, endPoint x: 785, endPoint y: 455, distance: 29.4
click at [785, 455] on td "MXN $5.00" at bounding box center [744, 460] width 129 height 45
click at [722, 492] on th "MXN $5.00" at bounding box center [744, 497] width 129 height 29
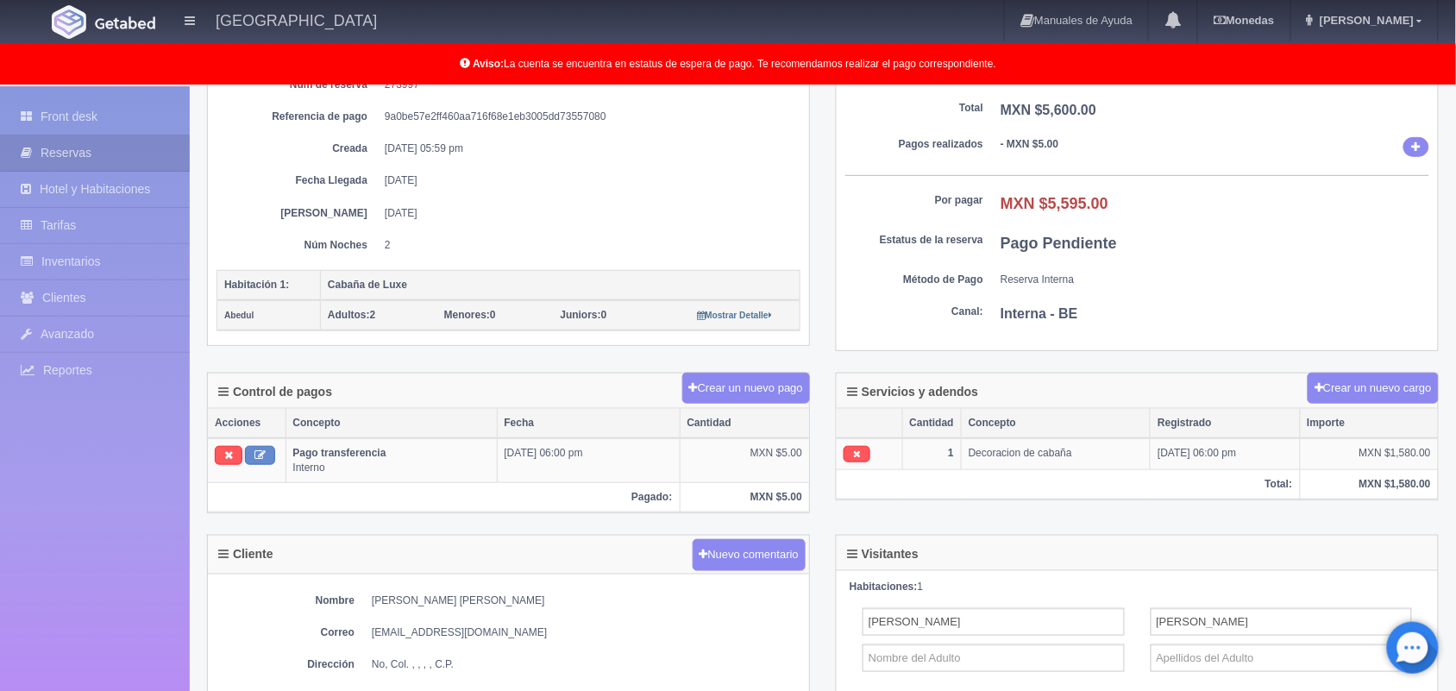
click at [789, 502] on th "MXN $5.00" at bounding box center [744, 497] width 129 height 29
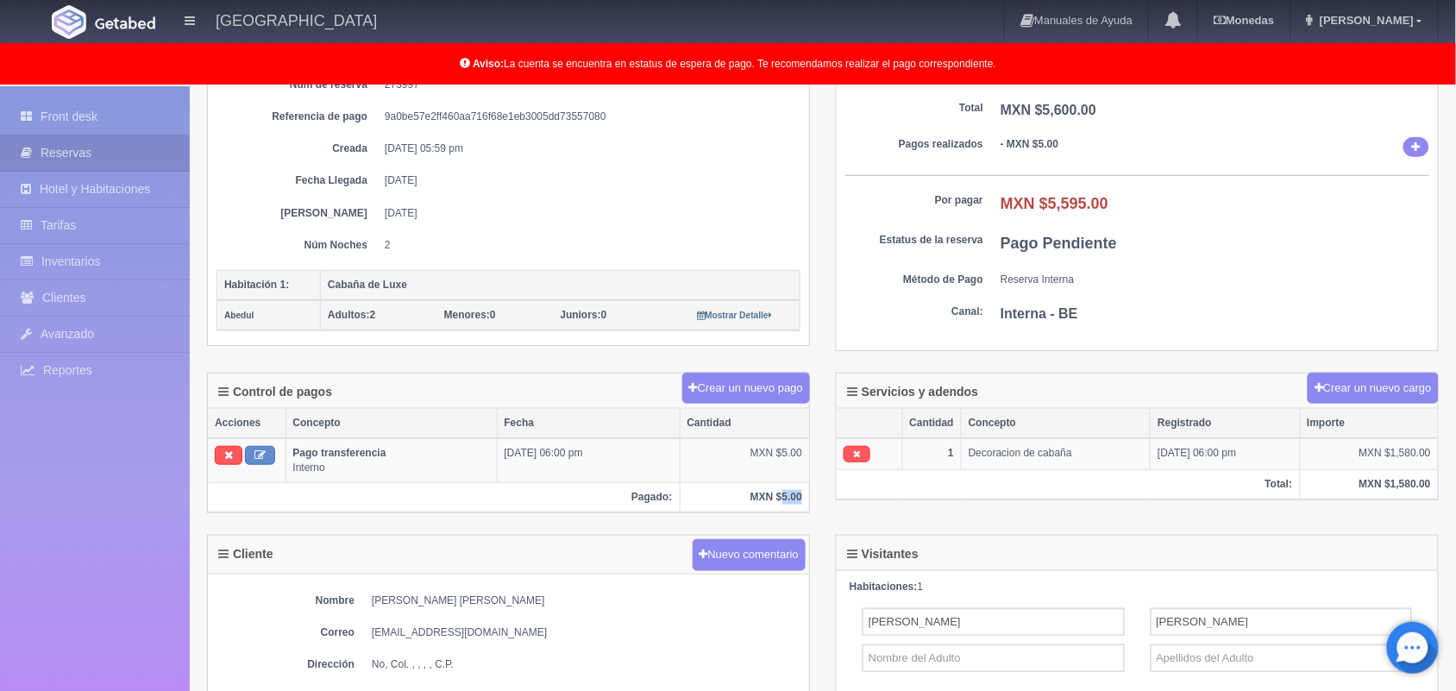
click at [789, 502] on th "MXN $5.00" at bounding box center [744, 497] width 129 height 29
drag, startPoint x: 557, startPoint y: 447, endPoint x: 328, endPoint y: 445, distance: 229.4
click at [328, 445] on tr "Pago transferencia Interno 24-09-25 06:00 pm MXN $5.00" at bounding box center [508, 460] width 601 height 45
click at [273, 465] on button at bounding box center [260, 455] width 30 height 19
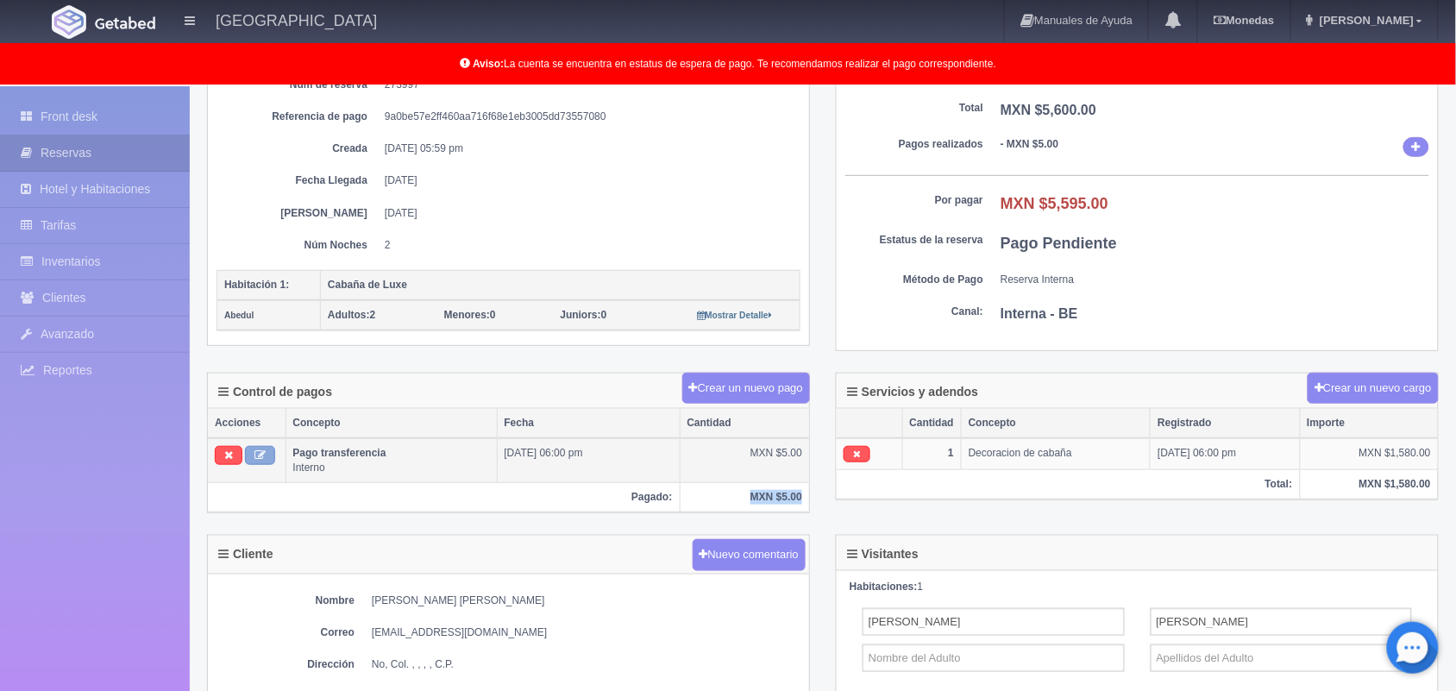
type input "Pago transferencia"
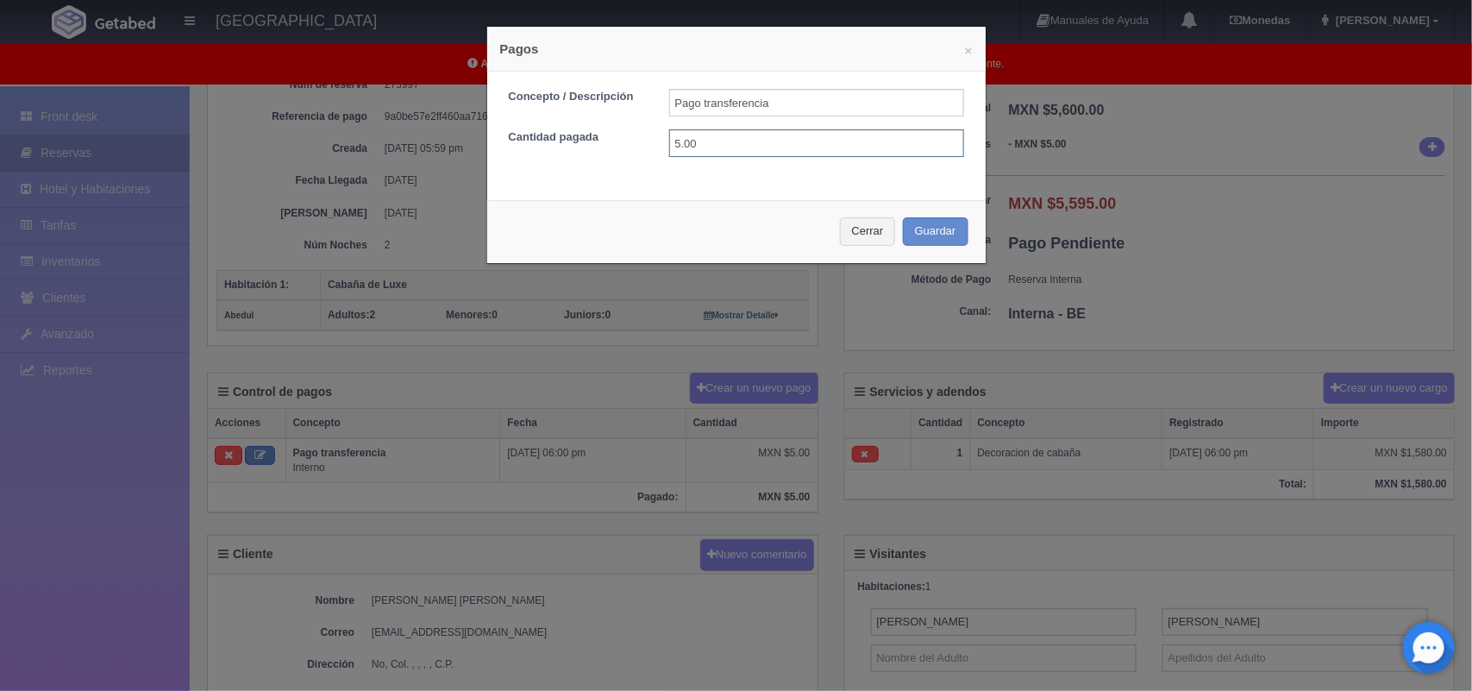
click at [714, 131] on input "5.00" at bounding box center [816, 143] width 295 height 28
type input "5,600.00"
click at [917, 233] on button "Guardar" at bounding box center [936, 231] width 66 height 28
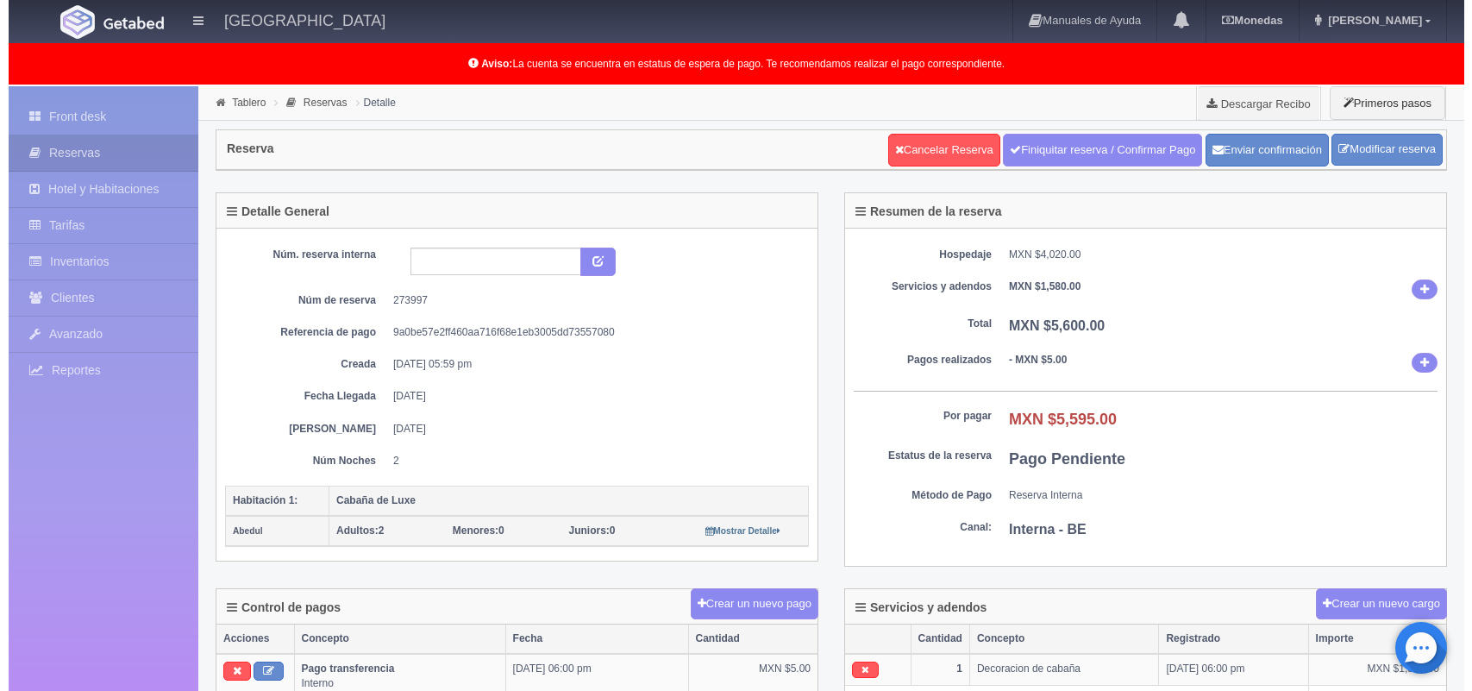
scroll to position [216, 0]
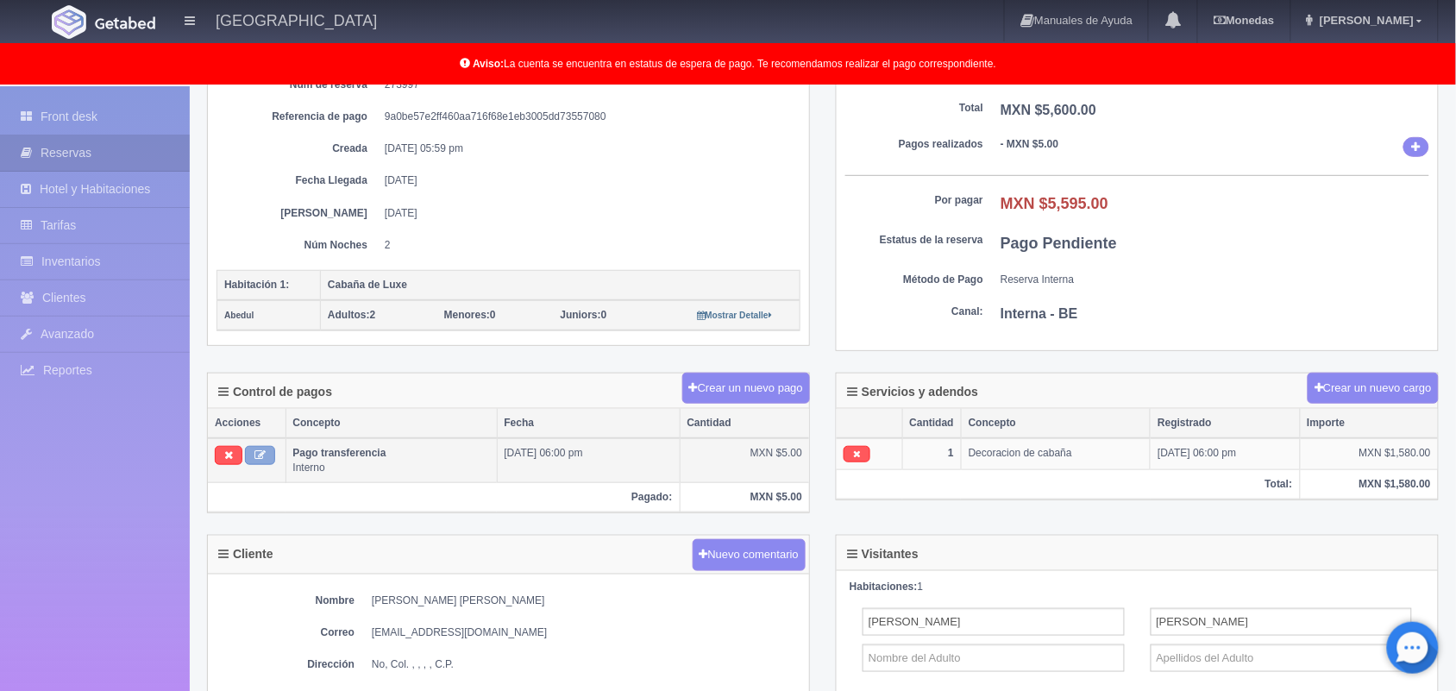
click at [256, 461] on icon at bounding box center [259, 454] width 11 height 11
type input "Pago transferencia"
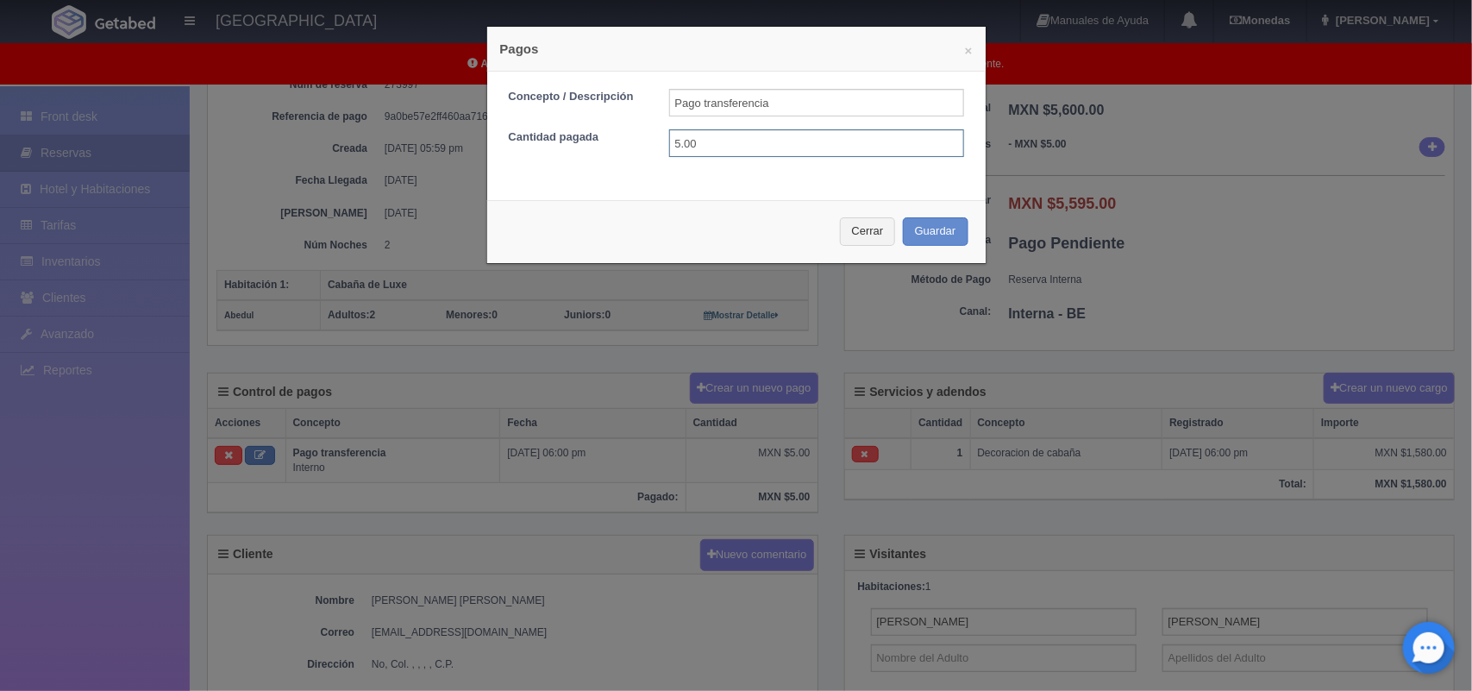
click at [750, 132] on input "5.00" at bounding box center [816, 143] width 295 height 28
type input "5"
type input "5600.00"
click at [928, 230] on button "Guardar" at bounding box center [936, 231] width 66 height 28
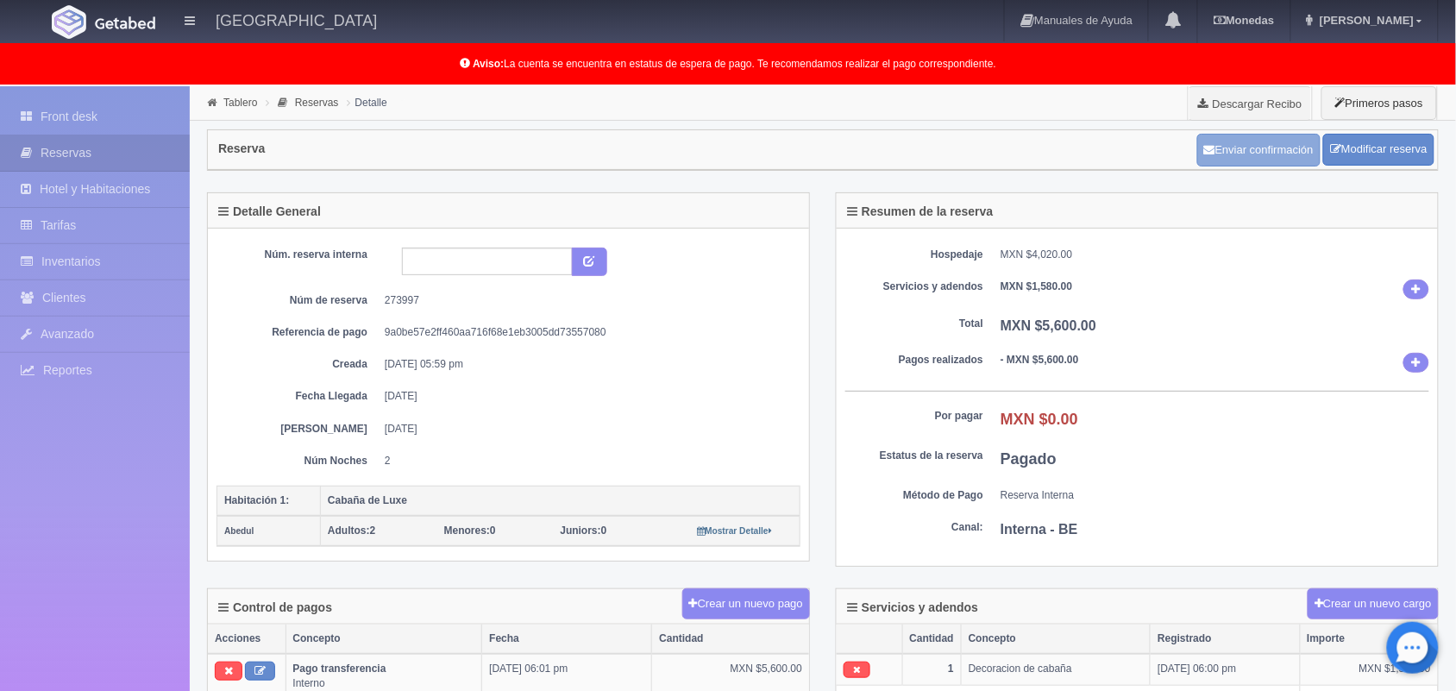
click at [1226, 153] on button "Enviar confirmación" at bounding box center [1258, 150] width 123 height 33
click at [831, 116] on div "Tablero Reservas Detalle Descargar Recibo Primeros pasos" at bounding box center [823, 103] width 1266 height 34
click at [76, 123] on link "Front desk" at bounding box center [95, 116] width 190 height 35
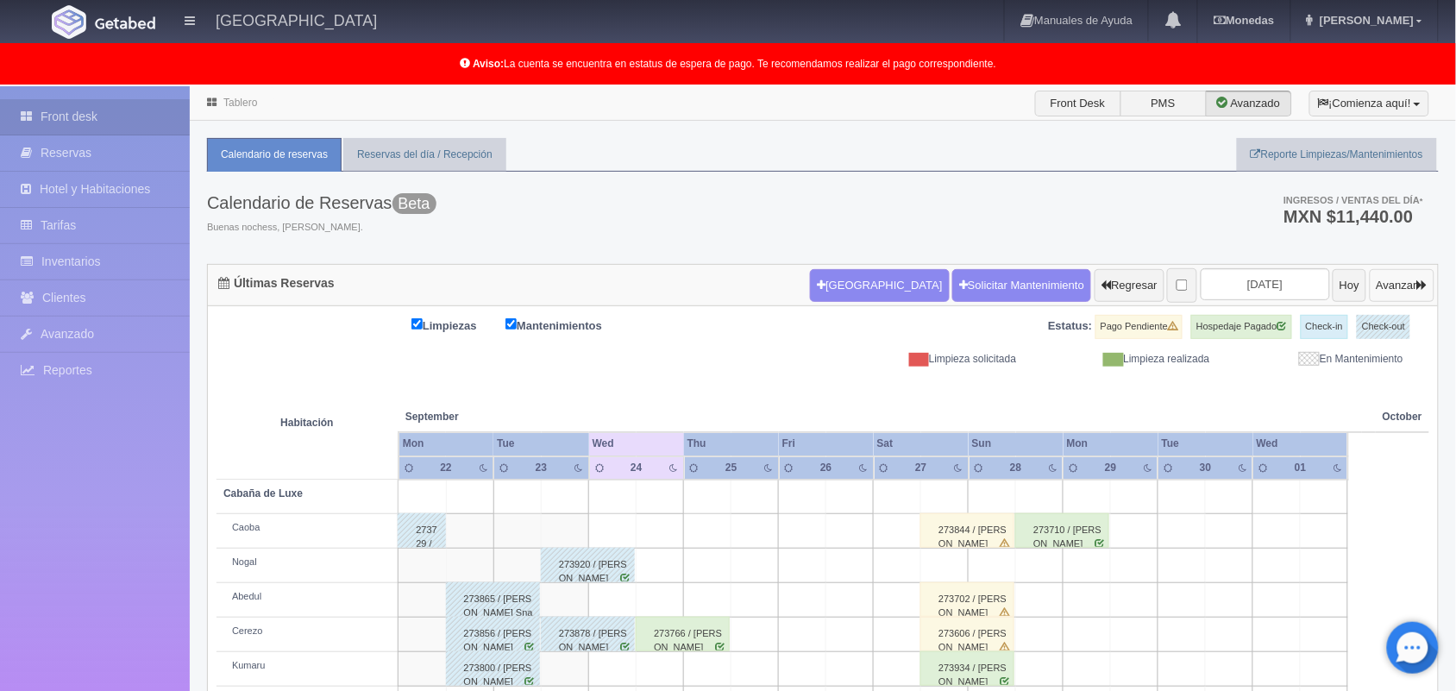
click at [1391, 281] on button "Avanzar" at bounding box center [1402, 285] width 65 height 33
